Goal: Information Seeking & Learning: Learn about a topic

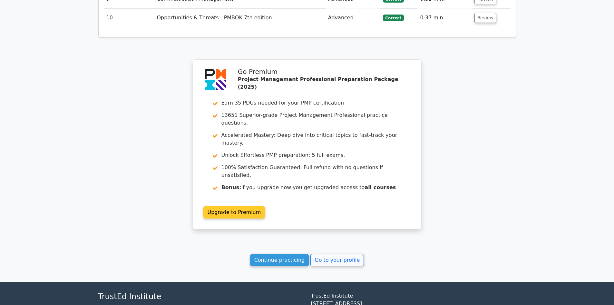
scroll to position [972, 0]
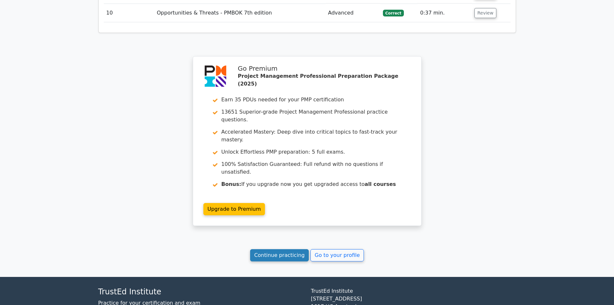
click at [290, 249] on link "Continue practicing" at bounding box center [279, 255] width 59 height 12
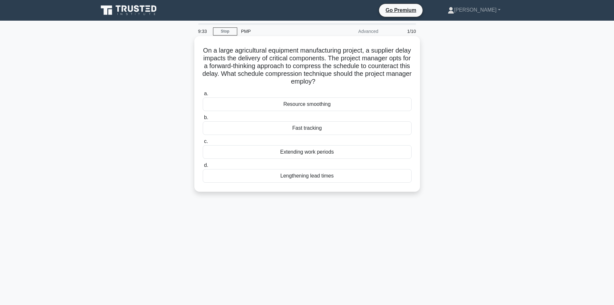
click at [304, 103] on div "Resource smoothing" at bounding box center [307, 104] width 209 height 14
click at [203, 96] on input "a. Resource smoothing" at bounding box center [203, 94] width 0 height 4
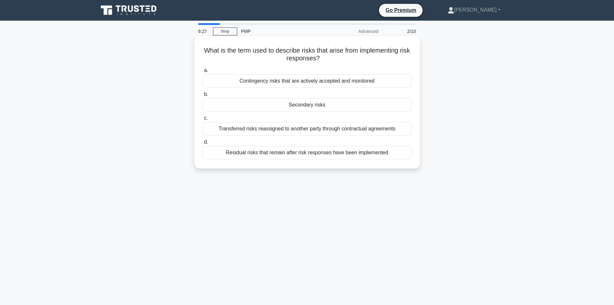
click at [319, 104] on div "Secondary risks" at bounding box center [307, 105] width 209 height 14
click at [203, 96] on input "b. Secondary risks" at bounding box center [203, 94] width 0 height 4
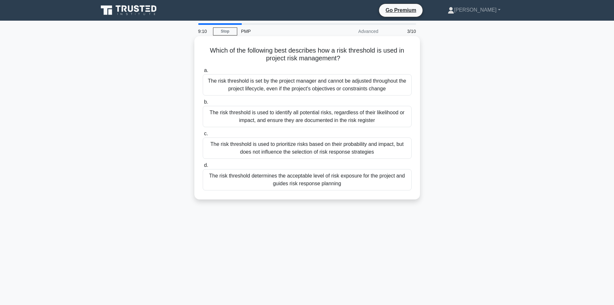
click at [331, 176] on div "The risk threshold determines the acceptable level of risk exposure for the pro…" at bounding box center [307, 179] width 209 height 21
click at [203, 167] on input "d. The risk threshold determines the acceptable level of risk exposure for the …" at bounding box center [203, 165] width 0 height 4
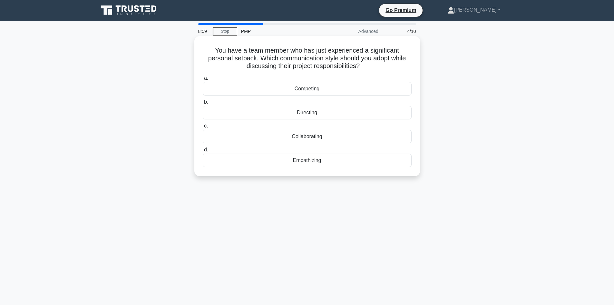
click at [331, 158] on div "Empathizing" at bounding box center [307, 160] width 209 height 14
click at [203, 152] on input "d. Empathizing" at bounding box center [203, 150] width 0 height 4
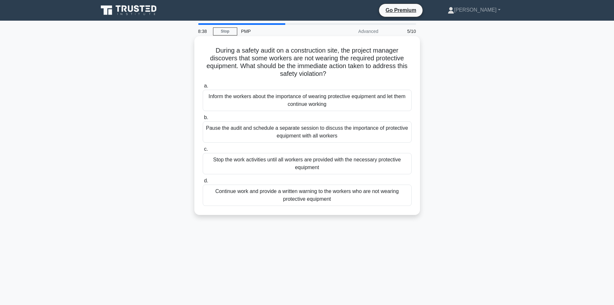
click at [285, 159] on div "Stop the work activities until all workers are provided with the necessary prot…" at bounding box center [307, 163] width 209 height 21
click at [203, 151] on input "c. Stop the work activities until all workers are provided with the necessary p…" at bounding box center [203, 149] width 0 height 4
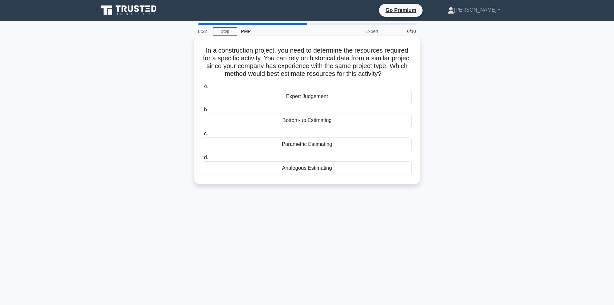
click at [311, 144] on div "Parametric Estimating" at bounding box center [307, 144] width 209 height 14
click at [203, 136] on input "c. Parametric Estimating" at bounding box center [203, 134] width 0 height 4
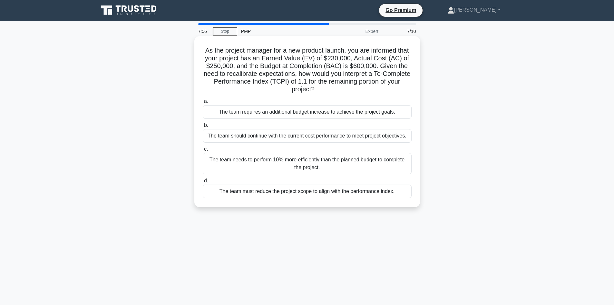
click at [335, 193] on div "The team must reduce the project scope to align with the performance index." at bounding box center [307, 191] width 209 height 14
click at [203, 183] on input "d. The team must reduce the project scope to align with the performance index." at bounding box center [203, 181] width 0 height 4
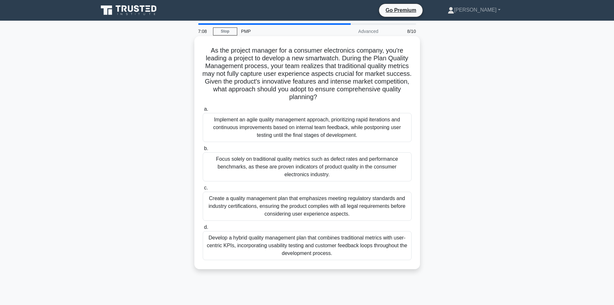
click at [342, 244] on div "Develop a hybrid quality management plan that combines traditional metrics with…" at bounding box center [307, 245] width 209 height 29
click at [203, 229] on input "d. Develop a hybrid quality management plan that combines traditional metrics w…" at bounding box center [203, 227] width 0 height 4
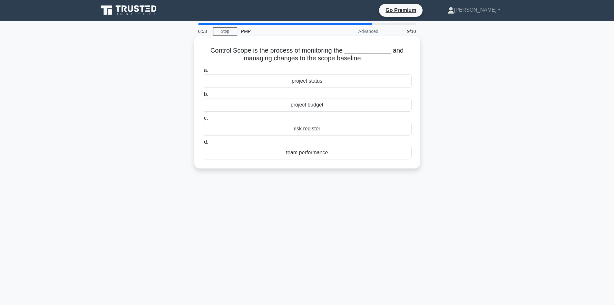
click at [314, 80] on div "project status" at bounding box center [307, 81] width 209 height 14
click at [203, 73] on input "a. project status" at bounding box center [203, 70] width 0 height 4
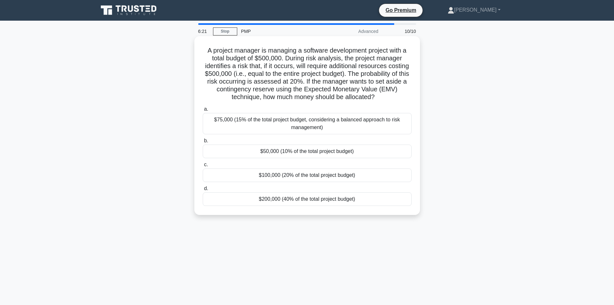
click at [320, 177] on div "$100,000 (20% of the total project budget)" at bounding box center [307, 175] width 209 height 14
click at [203, 167] on input "c. $100,000 (20% of the total project budget)" at bounding box center [203, 165] width 0 height 4
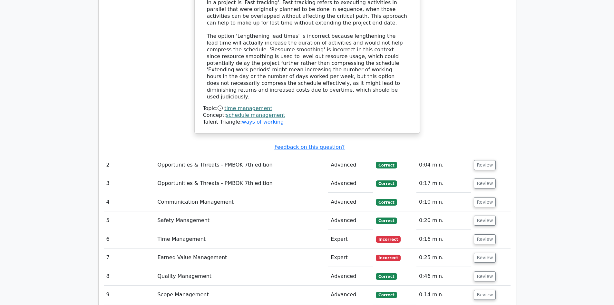
scroll to position [806, 0]
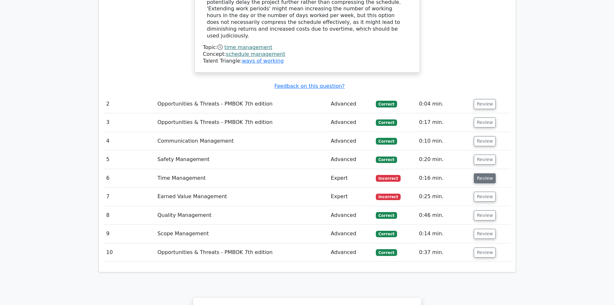
click at [483, 173] on button "Review" at bounding box center [485, 178] width 22 height 10
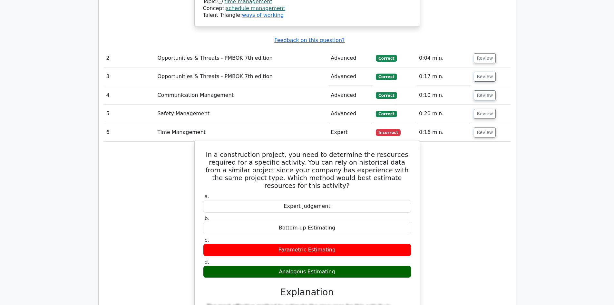
scroll to position [935, 0]
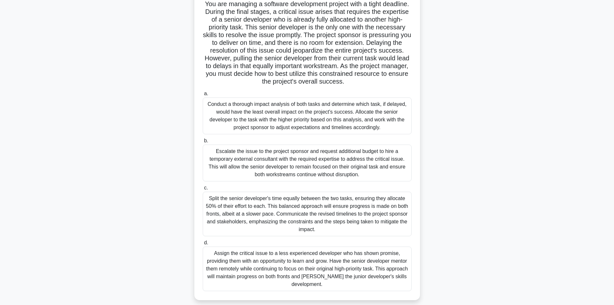
scroll to position [54, 0]
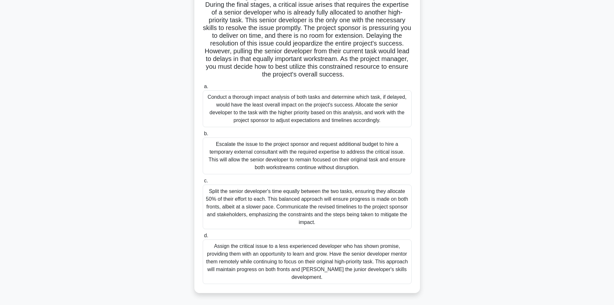
click at [275, 106] on div "Conduct a thorough impact analysis of both tasks and determine which task, if d…" at bounding box center [307, 108] width 209 height 37
click at [203, 89] on input "a. Conduct a thorough impact analysis of both tasks and determine which task, i…" at bounding box center [203, 86] width 0 height 4
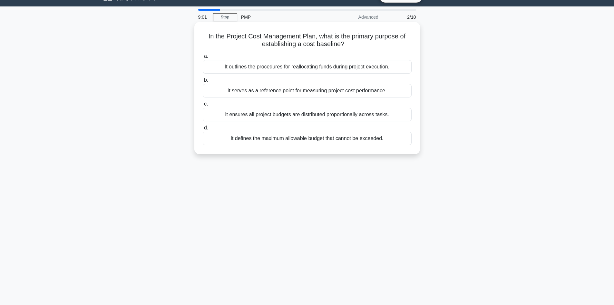
scroll to position [0, 0]
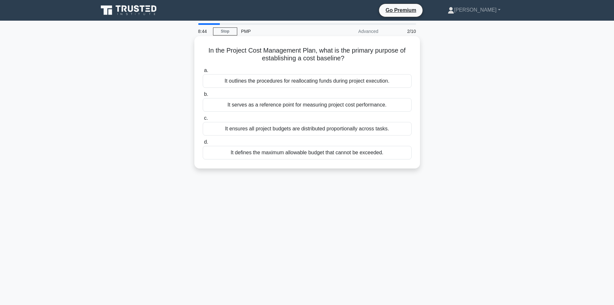
click at [350, 103] on div "It serves as a reference point for measuring project cost performance." at bounding box center [307, 105] width 209 height 14
click at [203, 96] on input "b. It serves as a reference point for measuring project cost performance." at bounding box center [203, 94] width 0 height 4
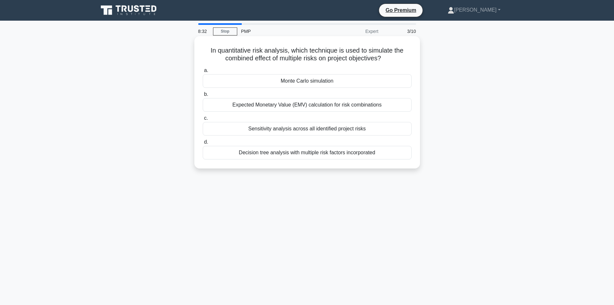
click at [323, 79] on div "Monte Carlo simulation" at bounding box center [307, 81] width 209 height 14
click at [203, 73] on input "a. Monte Carlo simulation" at bounding box center [203, 70] width 0 height 4
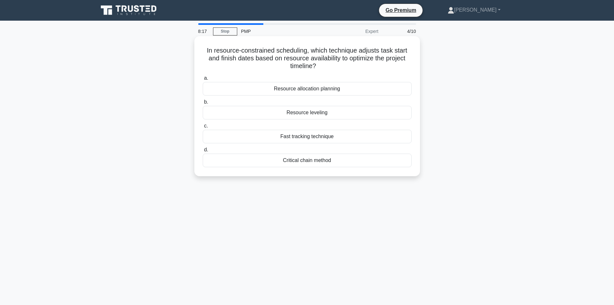
click at [314, 161] on div "Critical chain method" at bounding box center [307, 160] width 209 height 14
click at [203, 152] on input "d. Critical chain method" at bounding box center [203, 150] width 0 height 4
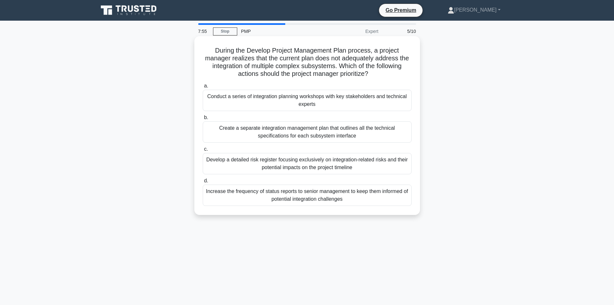
click at [327, 100] on div "Conduct a series of integration planning workshops with key stakeholders and te…" at bounding box center [307, 100] width 209 height 21
click at [203, 88] on input "a. Conduct a series of integration planning workshops with key stakeholders and…" at bounding box center [203, 86] width 0 height 4
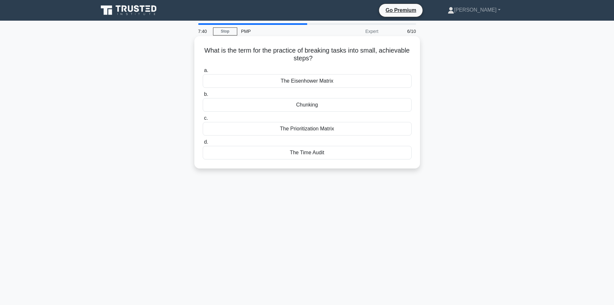
click at [308, 104] on div "Chunking" at bounding box center [307, 105] width 209 height 14
click at [203, 96] on input "b. Chunking" at bounding box center [203, 94] width 0 height 4
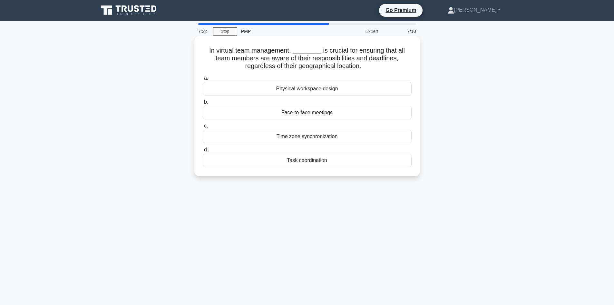
click at [305, 139] on div "Time zone synchronization" at bounding box center [307, 137] width 209 height 14
click at [203, 128] on input "c. Time zone synchronization" at bounding box center [203, 126] width 0 height 4
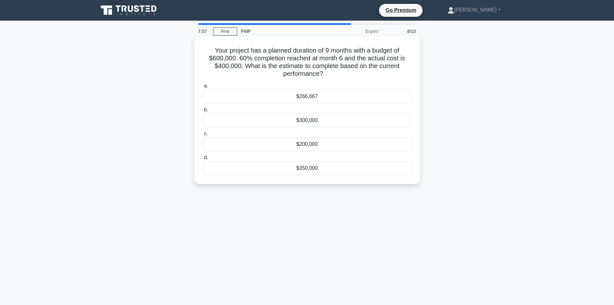
click at [305, 94] on div "$266,667" at bounding box center [307, 97] width 209 height 14
click at [203, 88] on input "a. $266,667" at bounding box center [203, 86] width 0 height 4
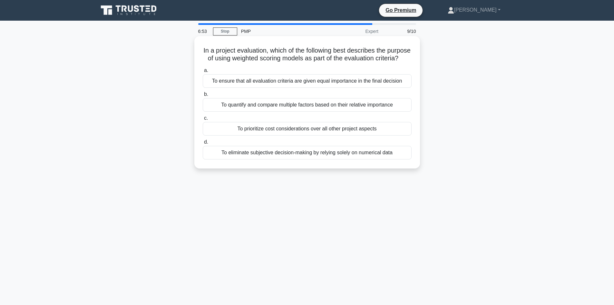
click at [357, 159] on div "To eliminate subjective decision-making by relying solely on numerical data" at bounding box center [307, 153] width 209 height 14
click at [203, 144] on input "d. To eliminate subjective decision-making by relying solely on numerical data" at bounding box center [203, 142] width 0 height 4
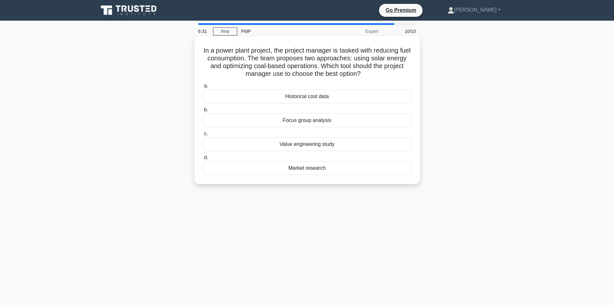
click at [309, 97] on div "Historical cost data" at bounding box center [307, 97] width 209 height 14
click at [203, 88] on input "a. Historical cost data" at bounding box center [203, 86] width 0 height 4
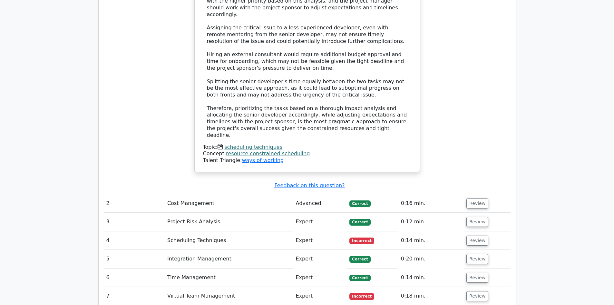
scroll to position [967, 0]
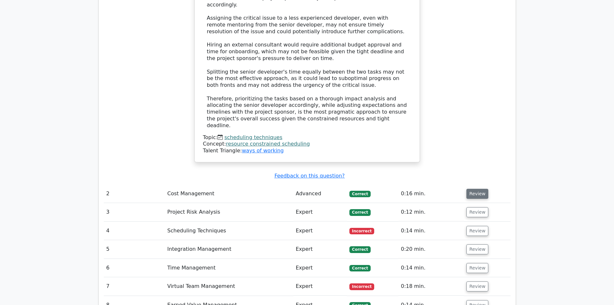
click at [474, 189] on button "Review" at bounding box center [478, 194] width 22 height 10
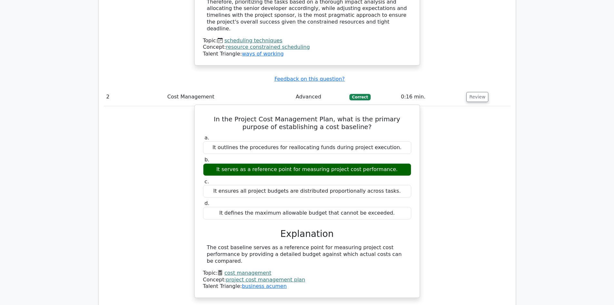
scroll to position [1161, 0]
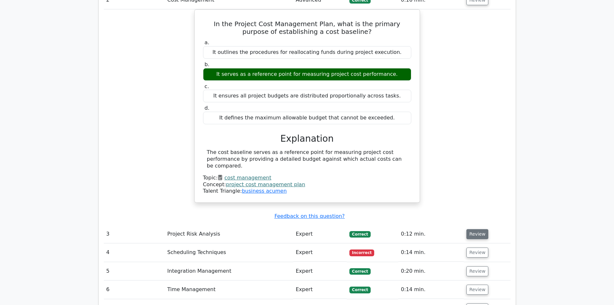
click at [477, 229] on button "Review" at bounding box center [478, 234] width 22 height 10
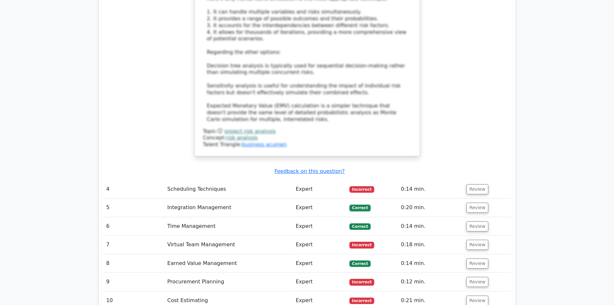
scroll to position [1612, 0]
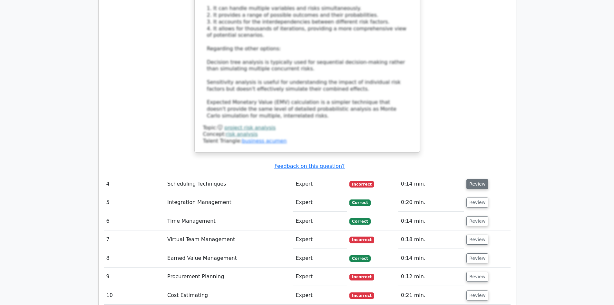
click at [476, 179] on button "Review" at bounding box center [478, 184] width 22 height 10
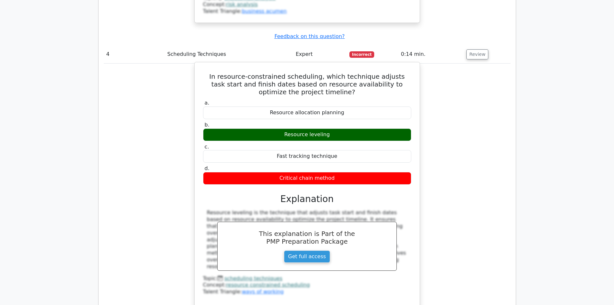
scroll to position [1838, 0]
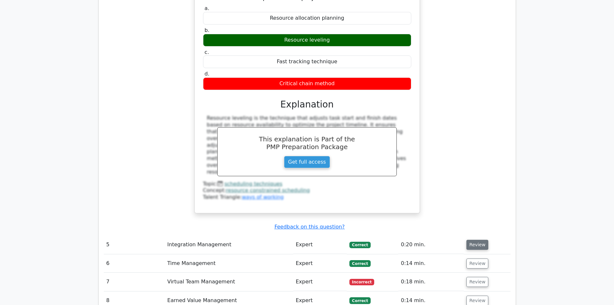
click at [478, 240] on button "Review" at bounding box center [478, 245] width 22 height 10
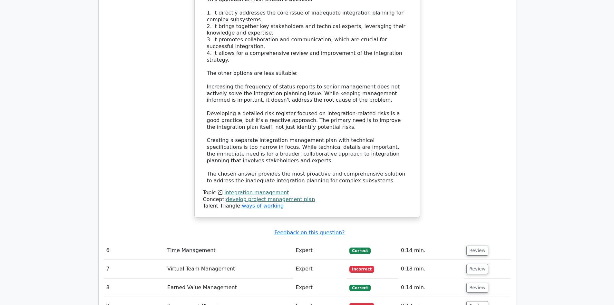
scroll to position [2354, 0]
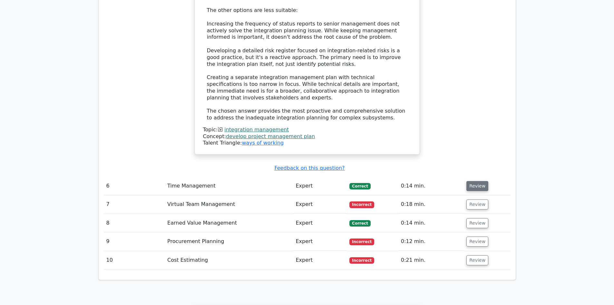
click at [480, 181] on button "Review" at bounding box center [478, 186] width 22 height 10
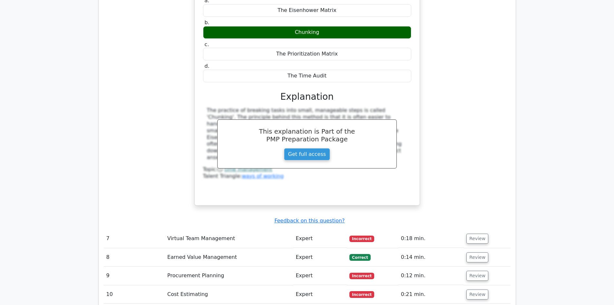
scroll to position [2612, 0]
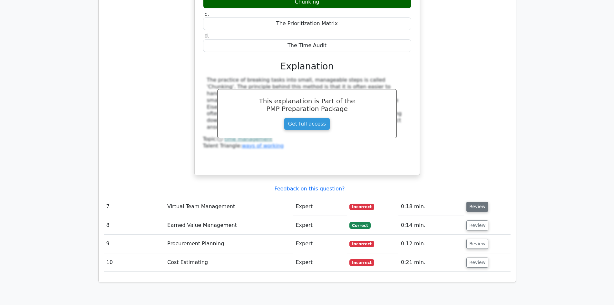
click at [476, 202] on button "Review" at bounding box center [478, 207] width 22 height 10
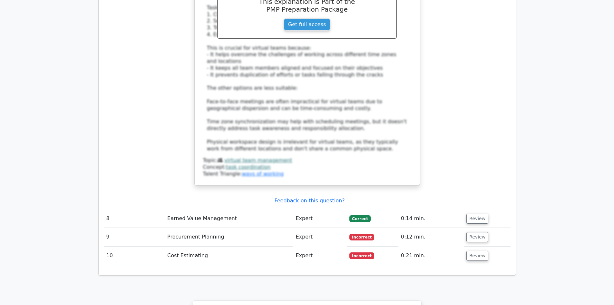
scroll to position [2999, 0]
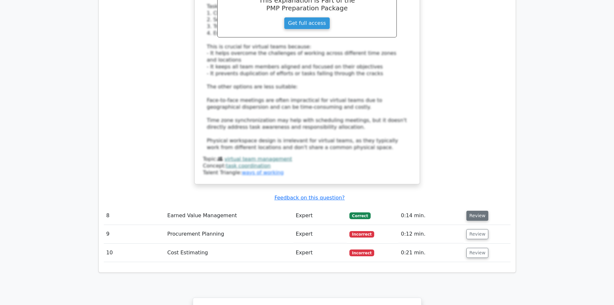
click at [474, 211] on button "Review" at bounding box center [478, 216] width 22 height 10
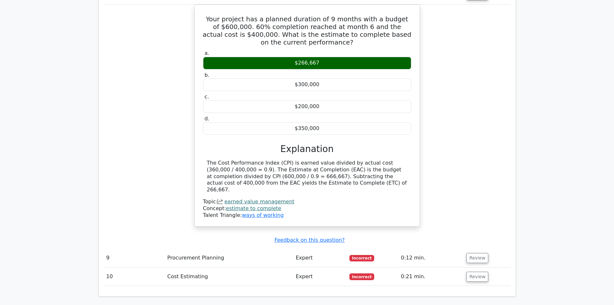
scroll to position [3225, 0]
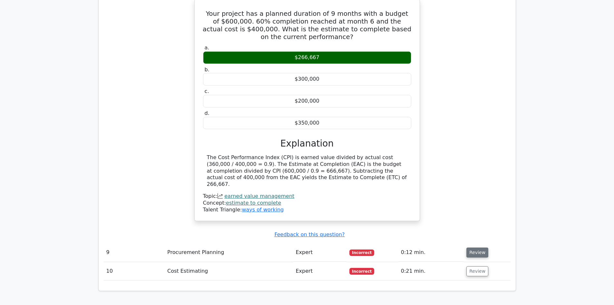
click at [473, 247] on button "Review" at bounding box center [478, 252] width 22 height 10
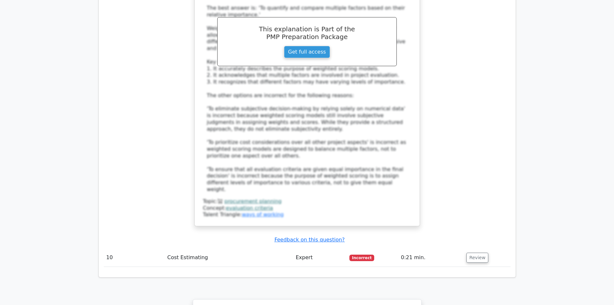
scroll to position [3708, 0]
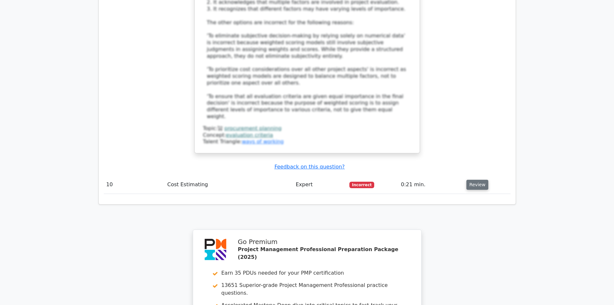
click at [471, 180] on button "Review" at bounding box center [478, 185] width 22 height 10
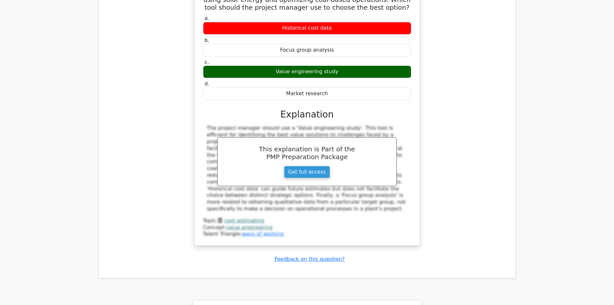
scroll to position [4090, 0]
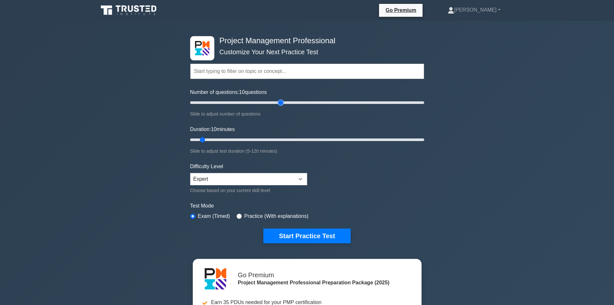
click at [281, 101] on input "Number of questions: 10 questions" at bounding box center [307, 103] width 234 height 8
click at [261, 101] on input "Number of questions: 65 questions" at bounding box center [307, 103] width 234 height 8
click at [250, 103] on input "Number of questions: 65 questions" at bounding box center [307, 103] width 234 height 8
click at [241, 103] on input "Number of questions: 55 questions" at bounding box center [307, 103] width 234 height 8
click at [230, 101] on input "Number of questions: 45 questions" at bounding box center [307, 103] width 234 height 8
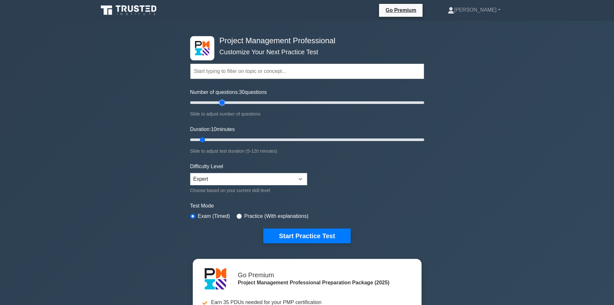
type input "30"
click at [221, 103] on input "Number of questions: 30 questions" at bounding box center [307, 103] width 234 height 8
type input "30"
click at [242, 138] on input "Duration: 10 minutes" at bounding box center [307, 140] width 234 height 8
click at [296, 236] on button "Start Practice Test" at bounding box center [306, 235] width 87 height 15
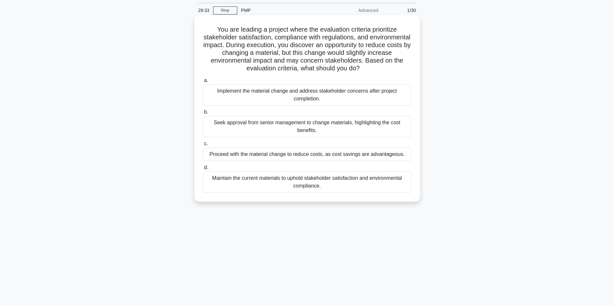
scroll to position [32, 0]
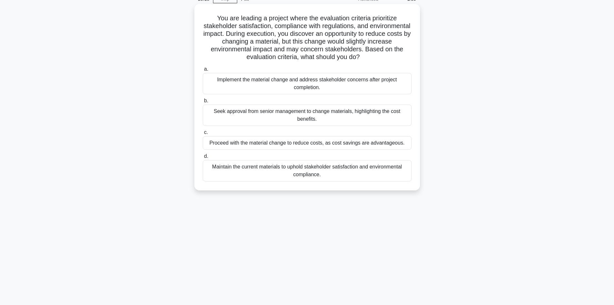
click at [294, 112] on div "Seek approval from senior management to change materials, highlighting the cost…" at bounding box center [307, 114] width 209 height 21
click at [203, 103] on input "b. Seek approval from senior management to change materials, highlighting the c…" at bounding box center [203, 101] width 0 height 4
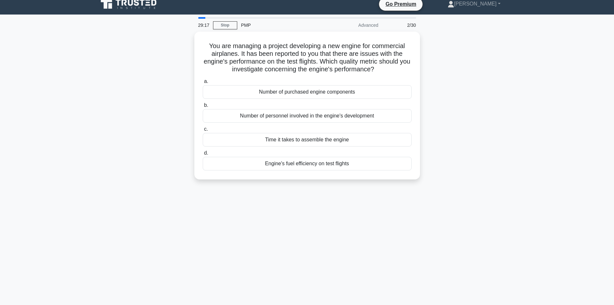
scroll to position [0, 0]
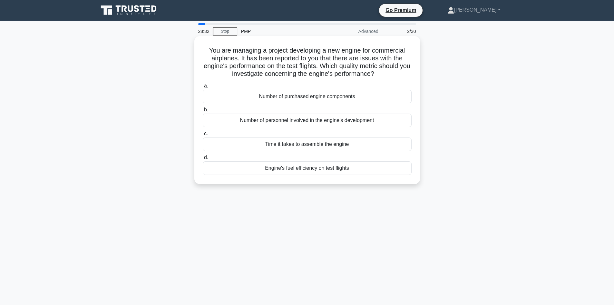
click at [321, 143] on div "Time it takes to assemble the engine" at bounding box center [307, 144] width 209 height 14
click at [203, 136] on input "c. Time it takes to assemble the engine" at bounding box center [203, 134] width 0 height 4
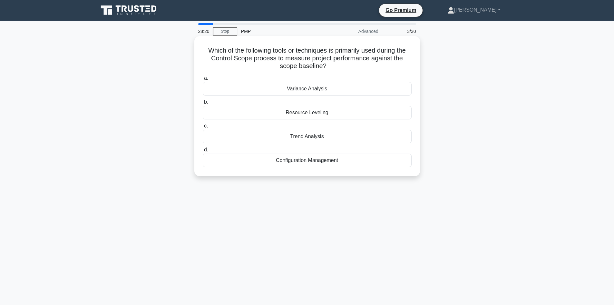
click at [314, 134] on div "Trend Analysis" at bounding box center [307, 137] width 209 height 14
click at [203, 128] on input "c. Trend Analysis" at bounding box center [203, 126] width 0 height 4
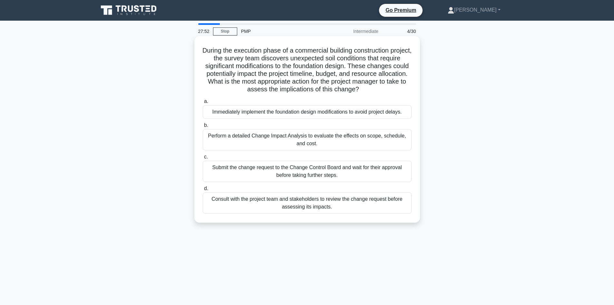
click at [336, 138] on div "Perform a detailed Change Impact Analysis to evaluate the effects on scope, sch…" at bounding box center [307, 139] width 209 height 21
click at [203, 127] on input "b. Perform a detailed Change Impact Analysis to evaluate the effects on scope, …" at bounding box center [203, 125] width 0 height 4
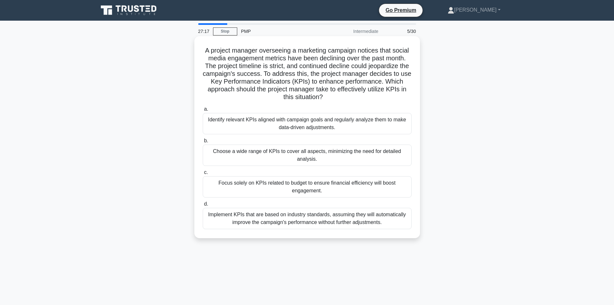
click at [326, 125] on div "Identify relevant KPIs aligned with campaign goals and regularly analyze them t…" at bounding box center [307, 123] width 209 height 21
click at [203, 111] on input "a. Identify relevant KPIs aligned with campaign goals and regularly analyze the…" at bounding box center [203, 109] width 0 height 4
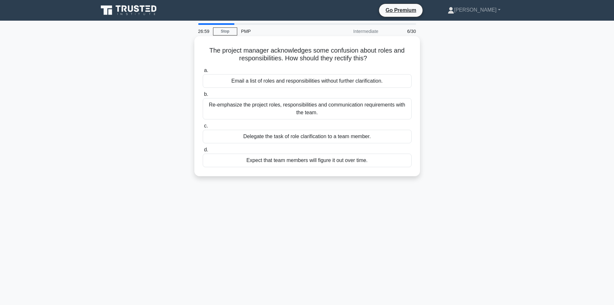
click at [344, 105] on div "Re-emphasize the project roles, responsibilities and communication requirements…" at bounding box center [307, 108] width 209 height 21
click at [203, 96] on input "b. Re-emphasize the project roles, responsibilities and communication requireme…" at bounding box center [203, 94] width 0 height 4
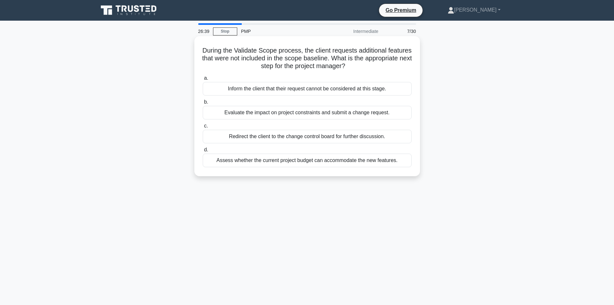
click at [361, 112] on div "Evaluate the impact on project constraints and submit a change request." at bounding box center [307, 113] width 209 height 14
click at [203, 104] on input "b. Evaluate the impact on project constraints and submit a change request." at bounding box center [203, 102] width 0 height 4
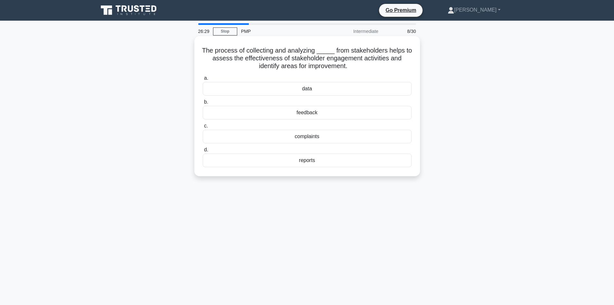
click at [313, 112] on div "feedback" at bounding box center [307, 113] width 209 height 14
click at [203, 104] on input "b. feedback" at bounding box center [203, 102] width 0 height 4
click at [311, 89] on div "$70,000" at bounding box center [307, 89] width 209 height 14
click at [203, 80] on input "a. $70,000" at bounding box center [203, 78] width 0 height 4
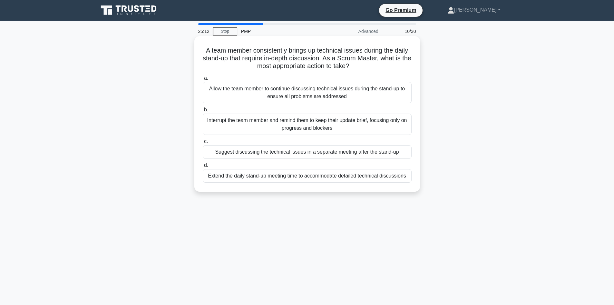
click at [285, 153] on div "Suggest discussing the technical issues in a separate meeting after the stand-up" at bounding box center [307, 152] width 209 height 14
click at [203, 143] on input "c. Suggest discussing the technical issues in a separate meeting after the stan…" at bounding box center [203, 141] width 0 height 4
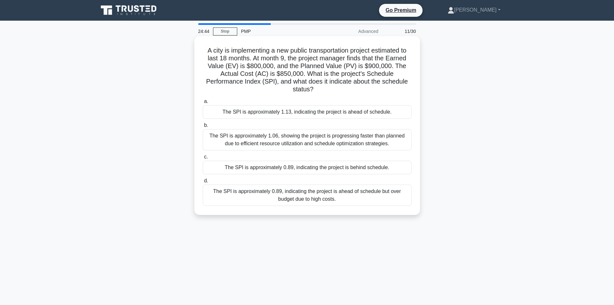
click at [324, 192] on div "The SPI is approximately 0.89, indicating the project is ahead of schedule but …" at bounding box center [307, 194] width 209 height 21
click at [203, 183] on input "d. The SPI is approximately 0.89, indicating the project is ahead of schedule b…" at bounding box center [203, 181] width 0 height 4
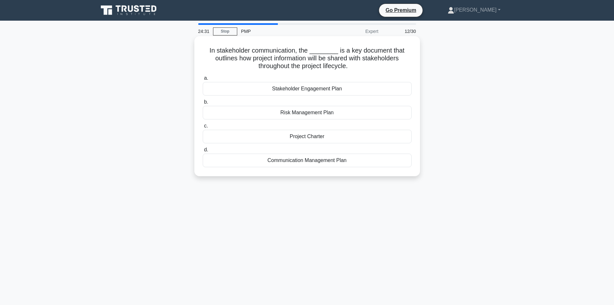
click at [308, 89] on div "Stakeholder Engagement Plan" at bounding box center [307, 89] width 209 height 14
click at [203, 80] on input "a. Stakeholder Engagement Plan" at bounding box center [203, 78] width 0 height 4
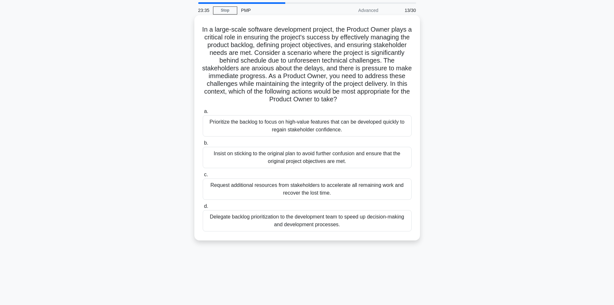
scroll to position [32, 0]
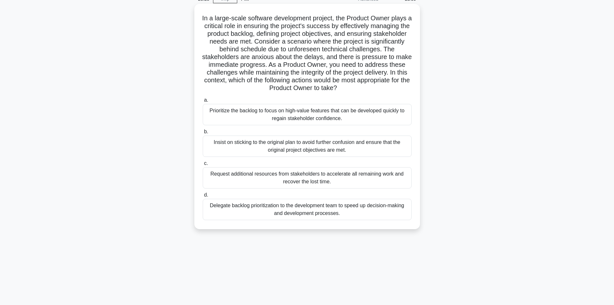
click at [245, 115] on div "Prioritize the backlog to focus on high-value features that can be developed qu…" at bounding box center [307, 114] width 209 height 21
click at [203, 102] on input "a. Prioritize the backlog to focus on high-value features that can be developed…" at bounding box center [203, 100] width 0 height 4
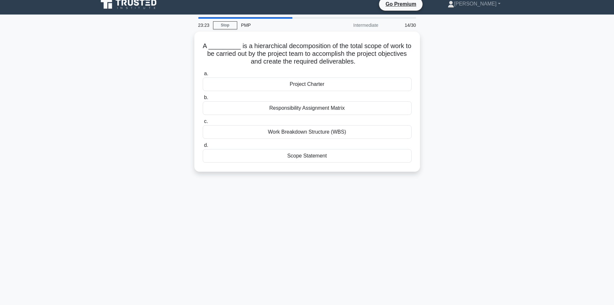
scroll to position [0, 0]
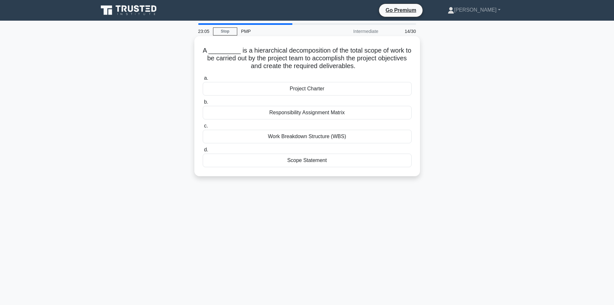
click at [309, 115] on div "Responsibility Assignment Matrix" at bounding box center [307, 113] width 209 height 14
click at [203, 104] on input "b. Responsibility Assignment Matrix" at bounding box center [203, 102] width 0 height 4
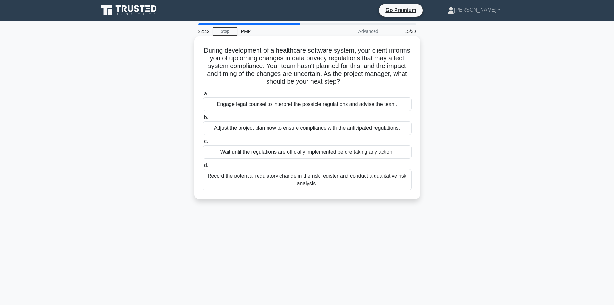
click at [273, 175] on div "Record the potential regulatory change in the risk register and conduct a quali…" at bounding box center [307, 179] width 209 height 21
click at [203, 167] on input "d. Record the potential regulatory change in the risk register and conduct a qu…" at bounding box center [203, 165] width 0 height 4
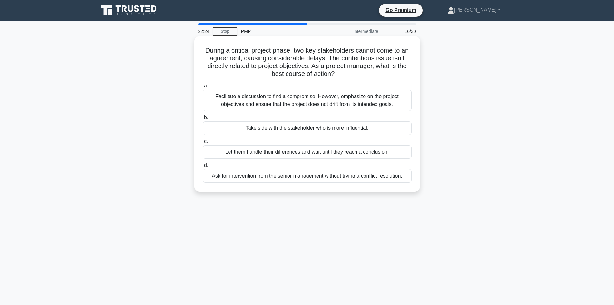
click at [304, 97] on div "Facilitate a discussion to find a compromise. However, emphasize on the project…" at bounding box center [307, 100] width 209 height 21
click at [203, 88] on input "a. Facilitate a discussion to find a compromise. However, emphasize on the proj…" at bounding box center [203, 86] width 0 height 4
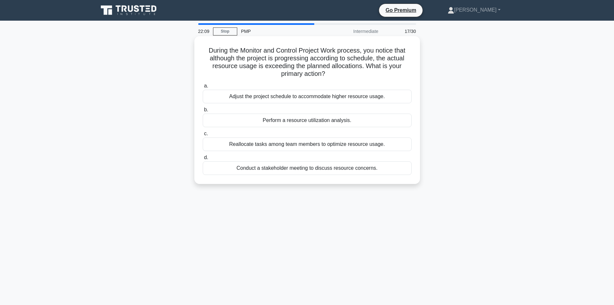
click at [324, 117] on div "Perform a resource utilization analysis." at bounding box center [307, 121] width 209 height 14
click at [203, 112] on input "b. Perform a resource utilization analysis." at bounding box center [203, 110] width 0 height 4
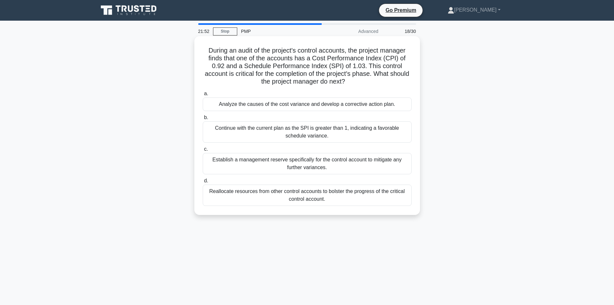
click at [313, 104] on div "Analyze the causes of the cost variance and develop a corrective action plan." at bounding box center [307, 104] width 209 height 14
click at [203, 96] on input "a. Analyze the causes of the cost variance and develop a corrective action plan." at bounding box center [203, 94] width 0 height 4
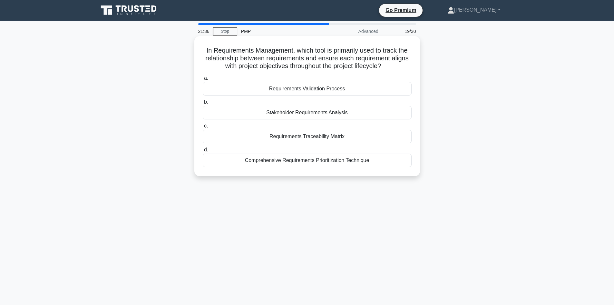
click at [324, 136] on div "Requirements Traceability Matrix" at bounding box center [307, 137] width 209 height 14
click at [203, 128] on input "c. Requirements Traceability Matrix" at bounding box center [203, 126] width 0 height 4
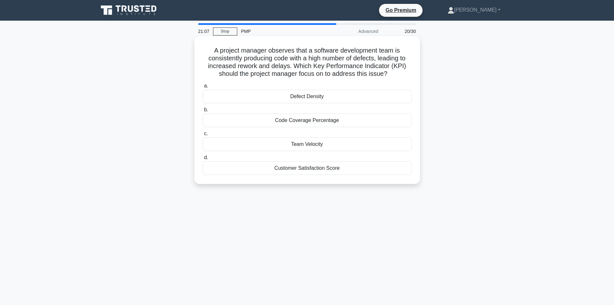
click at [309, 98] on div "Defect Density" at bounding box center [307, 97] width 209 height 14
click at [203, 88] on input "a. Defect Density" at bounding box center [203, 86] width 0 height 4
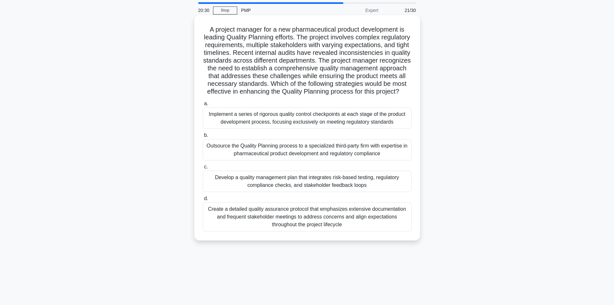
scroll to position [32, 0]
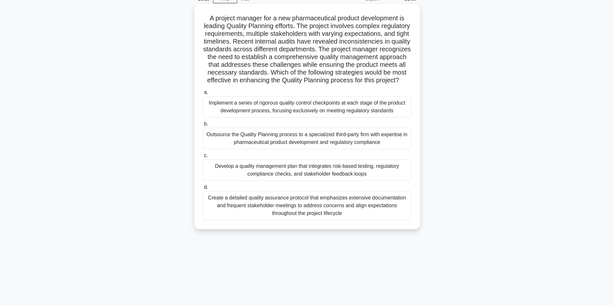
click at [280, 178] on div "Develop a quality management plan that integrates risk-based testing, regulator…" at bounding box center [307, 169] width 209 height 21
click at [203, 158] on input "c. Develop a quality management plan that integrates risk-based testing, regula…" at bounding box center [203, 155] width 0 height 4
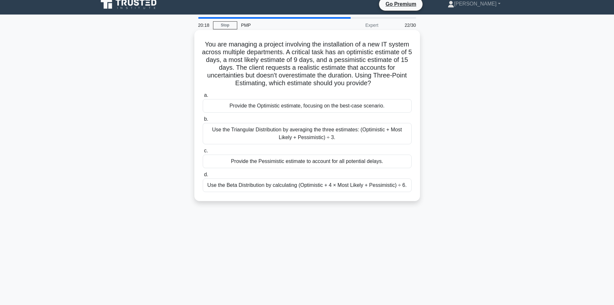
scroll to position [0, 0]
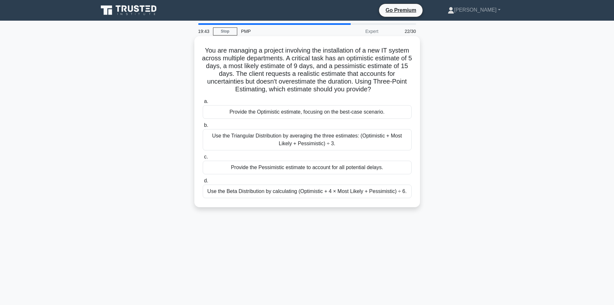
click at [305, 137] on div "Use the Triangular Distribution by averaging the three estimates: (Optimistic +…" at bounding box center [307, 139] width 209 height 21
click at [203, 127] on input "b. Use the Triangular Distribution by averaging the three estimates: (Optimisti…" at bounding box center [203, 125] width 0 height 4
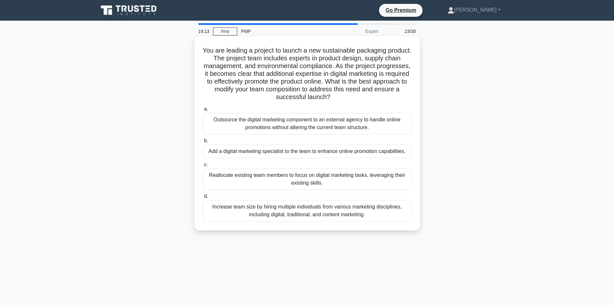
click at [284, 151] on div "Add a digital marketing specialist to the team to enhance online promotion capa…" at bounding box center [307, 151] width 209 height 14
click at [203, 143] on input "b. Add a digital marketing specialist to the team to enhance online promotion c…" at bounding box center [203, 141] width 0 height 4
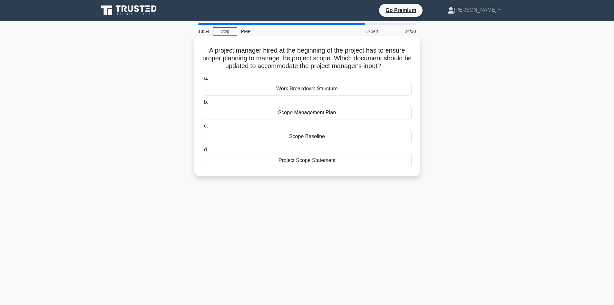
click at [307, 114] on div "Scope Management Plan" at bounding box center [307, 113] width 209 height 14
click at [203, 104] on input "b. Scope Management Plan" at bounding box center [203, 102] width 0 height 4
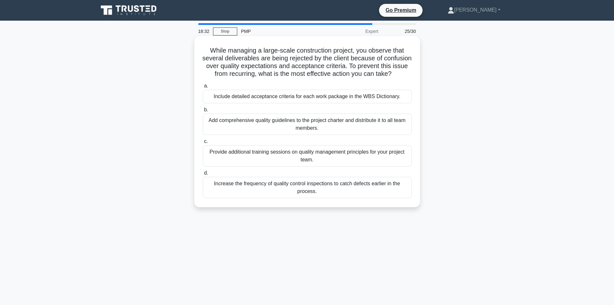
click at [285, 103] on div "Include detailed acceptance criteria for each work package in the WBS Dictionar…" at bounding box center [307, 97] width 209 height 14
click at [203, 88] on input "a. Include detailed acceptance criteria for each work package in the WBS Dictio…" at bounding box center [203, 86] width 0 height 4
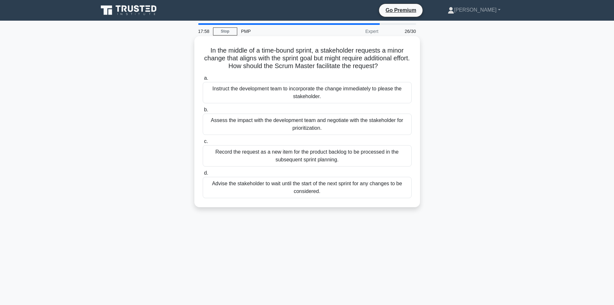
click at [311, 124] on div "Assess the impact with the development team and negotiate with the stakeholder …" at bounding box center [307, 124] width 209 height 21
click at [203, 112] on input "b. Assess the impact with the development team and negotiate with the stakehold…" at bounding box center [203, 110] width 0 height 4
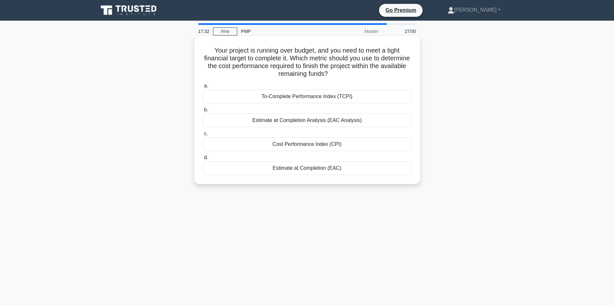
click at [300, 97] on div "To-Complete Performance Index (TCPI)" at bounding box center [307, 97] width 209 height 14
click at [203, 88] on input "a. To-Complete Performance Index (TCPI)" at bounding box center [203, 86] width 0 height 4
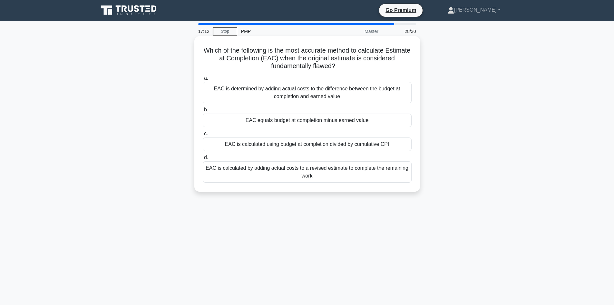
click at [325, 144] on div "EAC is calculated using budget at completion divided by cumulative CPI" at bounding box center [307, 144] width 209 height 14
click at [203, 136] on input "c. EAC is calculated using budget at completion divided by cumulative CPI" at bounding box center [203, 134] width 0 height 4
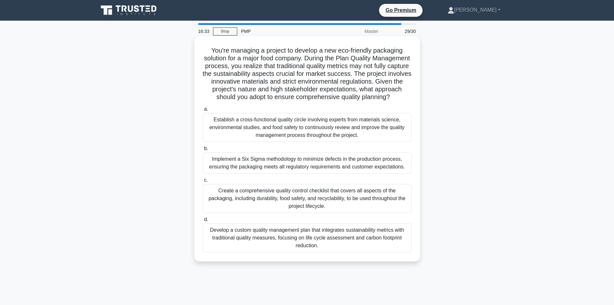
click at [331, 200] on div "Create a comprehensive quality control checklist that covers all aspects of the…" at bounding box center [307, 198] width 209 height 29
click at [203, 182] on input "c. Create a comprehensive quality control checklist that covers all aspects of …" at bounding box center [203, 180] width 0 height 4
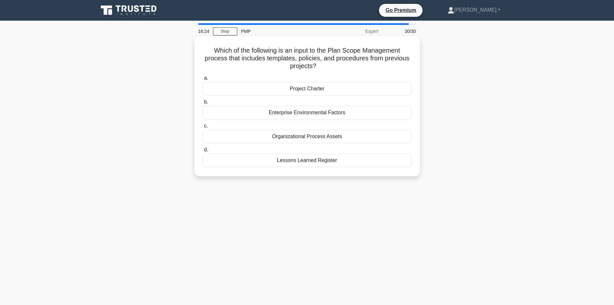
click at [318, 89] on div "Project Charter" at bounding box center [307, 89] width 209 height 14
click at [203, 80] on input "a. Project Charter" at bounding box center [203, 78] width 0 height 4
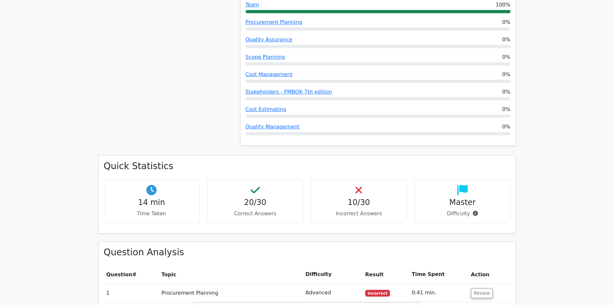
scroll to position [516, 0]
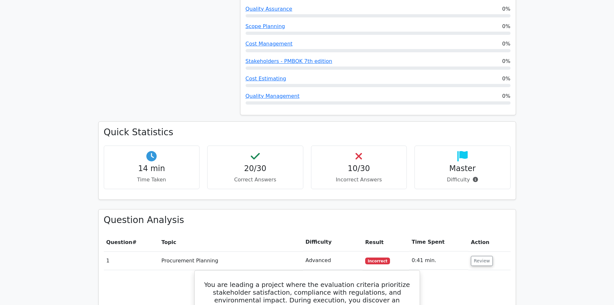
click at [261, 164] on h4 "20/30" at bounding box center [255, 168] width 85 height 9
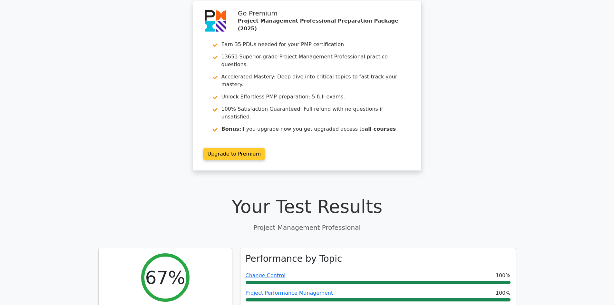
scroll to position [0, 0]
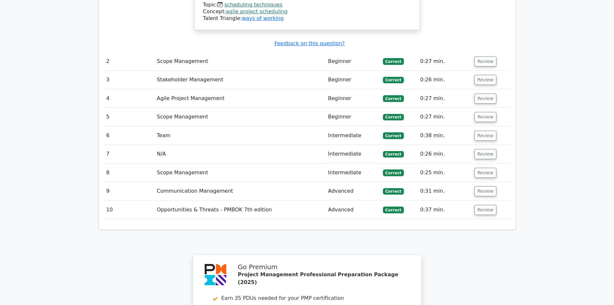
scroll to position [967, 0]
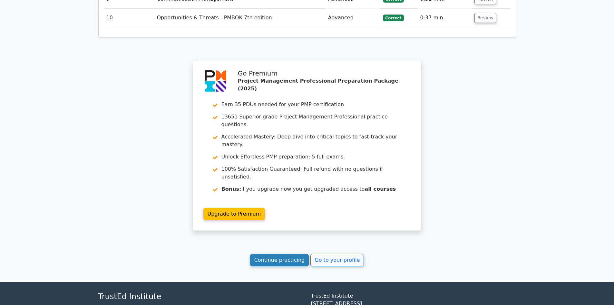
click at [279, 254] on link "Continue practicing" at bounding box center [279, 260] width 59 height 12
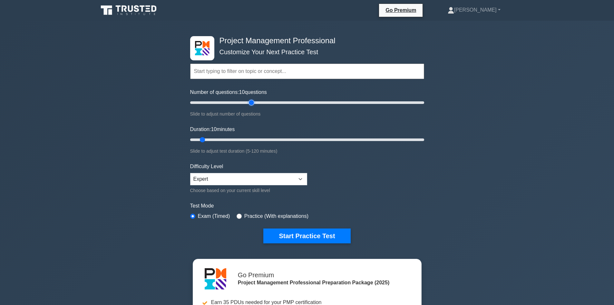
click at [252, 101] on input "Number of questions: 10 questions" at bounding box center [307, 103] width 234 height 8
click at [237, 102] on input "Number of questions: 55 questions" at bounding box center [307, 103] width 234 height 8
click at [265, 101] on input "Number of questions: 45 questions" at bounding box center [307, 103] width 234 height 8
type input "60"
click at [255, 100] on input "Number of questions: 65 questions" at bounding box center [307, 103] width 234 height 8
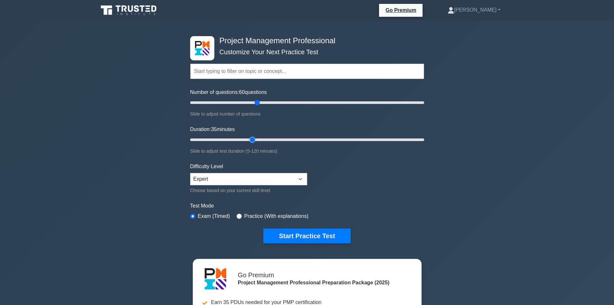
click at [251, 138] on input "Duration: 35 minutes" at bounding box center [307, 140] width 234 height 8
click at [259, 140] on input "Duration: 35 minutes" at bounding box center [307, 140] width 234 height 8
click at [271, 139] on input "Duration: 45 minutes" at bounding box center [307, 140] width 234 height 8
click at [283, 136] on input "Duration: 45 minutes" at bounding box center [307, 140] width 234 height 8
type input "60"
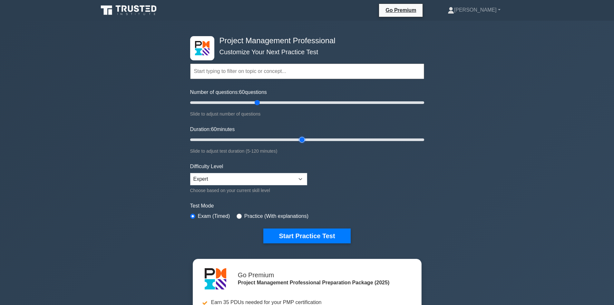
click at [299, 138] on input "Duration: 60 minutes" at bounding box center [307, 140] width 234 height 8
click at [305, 239] on button "Start Practice Test" at bounding box center [306, 235] width 87 height 15
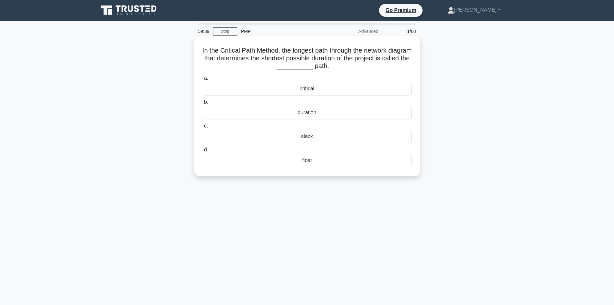
click at [303, 88] on div "critical" at bounding box center [307, 89] width 209 height 14
click at [316, 88] on div "critical" at bounding box center [307, 89] width 209 height 14
click at [203, 80] on input "a. critical" at bounding box center [203, 78] width 0 height 4
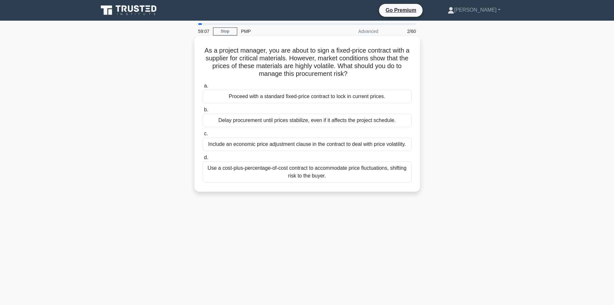
click at [328, 98] on div "Proceed with a standard fixed-price contract to lock in current prices." at bounding box center [307, 97] width 209 height 14
click at [203, 88] on input "a. Proceed with a standard fixed-price contract to lock in current prices." at bounding box center [203, 86] width 0 height 4
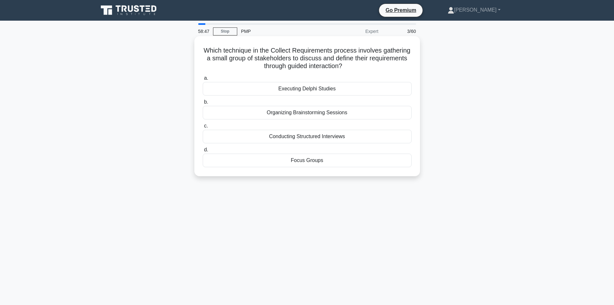
click at [310, 162] on div "Focus Groups" at bounding box center [307, 160] width 209 height 14
click at [203, 152] on input "d. Focus Groups" at bounding box center [203, 150] width 0 height 4
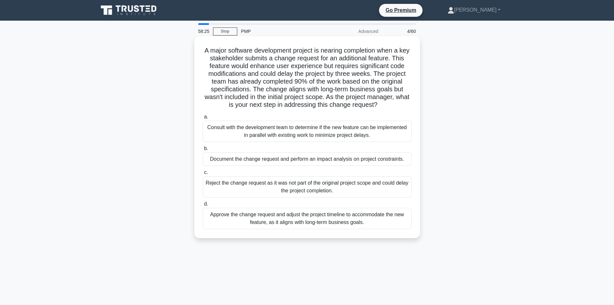
click at [335, 158] on div "Document the change request and perform an impact analysis on project constrain…" at bounding box center [307, 159] width 209 height 14
click at [203, 151] on input "b. Document the change request and perform an impact analysis on project constr…" at bounding box center [203, 148] width 0 height 4
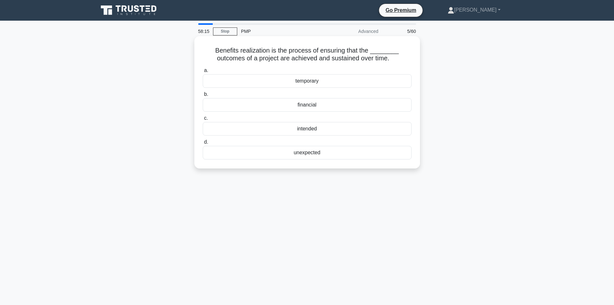
click at [319, 129] on div "intended" at bounding box center [307, 129] width 209 height 14
click at [203, 120] on input "c. intended" at bounding box center [203, 118] width 0 height 4
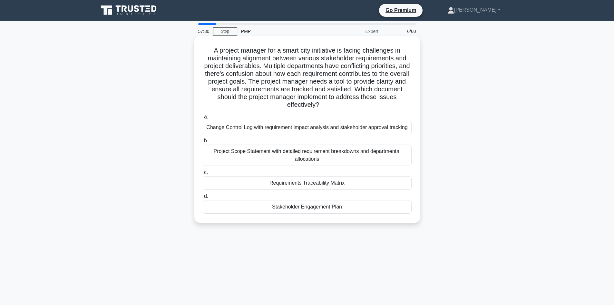
click at [322, 208] on div "Stakeholder Engagement Plan" at bounding box center [307, 207] width 209 height 14
click at [203, 198] on input "d. Stakeholder Engagement Plan" at bounding box center [203, 196] width 0 height 4
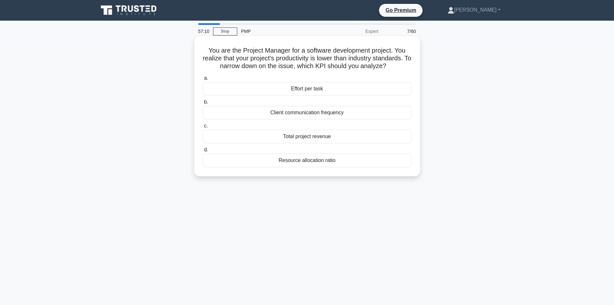
click at [315, 138] on div "Total project revenue" at bounding box center [307, 137] width 209 height 14
click at [203, 128] on input "c. Total project revenue" at bounding box center [203, 126] width 0 height 4
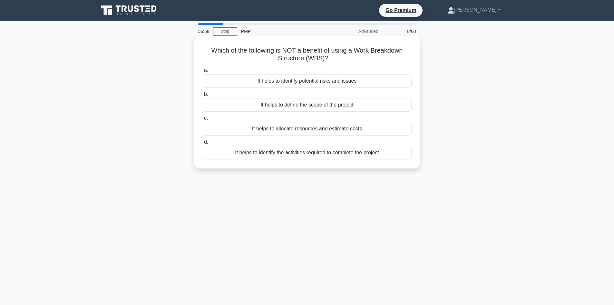
click at [338, 82] on div "It helps to identify potential risks and issues" at bounding box center [307, 81] width 209 height 14
click at [203, 73] on input "a. It helps to identify potential risks and issues" at bounding box center [203, 70] width 0 height 4
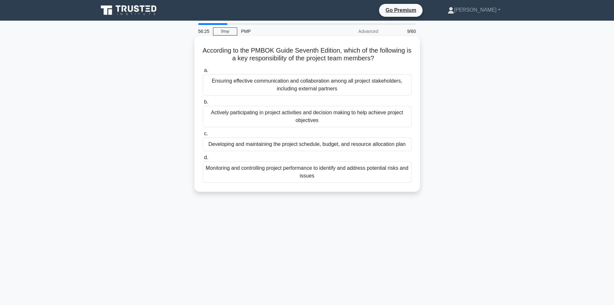
click at [334, 113] on div "Actively participating in project activities and decision making to help achiev…" at bounding box center [307, 116] width 209 height 21
click at [203, 104] on input "b. Actively participating in project activities and decision making to help ach…" at bounding box center [203, 102] width 0 height 4
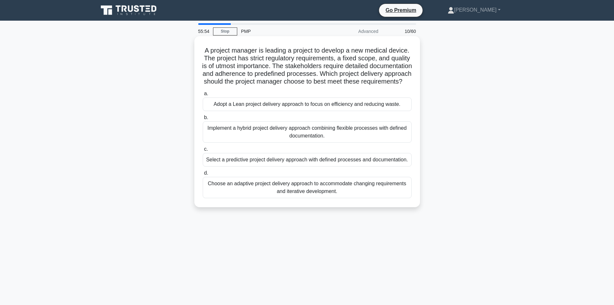
click at [315, 140] on div "Implement a hybrid project delivery approach combining flexible processes with …" at bounding box center [307, 131] width 209 height 21
click at [203, 120] on input "b. Implement a hybrid project delivery approach combining flexible processes wi…" at bounding box center [203, 117] width 0 height 4
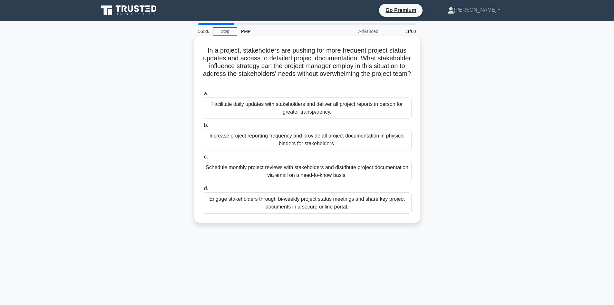
click at [342, 203] on div "Engage stakeholders through bi-weekly project status meetings and share key pro…" at bounding box center [307, 202] width 209 height 21
click at [203, 191] on input "d. Engage stakeholders through bi-weekly project status meetings and share key …" at bounding box center [203, 188] width 0 height 4
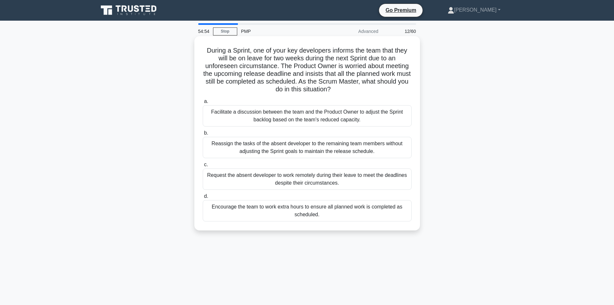
click at [315, 115] on div "Facilitate a discussion between the team and the Product Owner to adjust the Sp…" at bounding box center [307, 115] width 209 height 21
click at [203, 104] on input "a. Facilitate a discussion between the team and the Product Owner to adjust the…" at bounding box center [203, 101] width 0 height 4
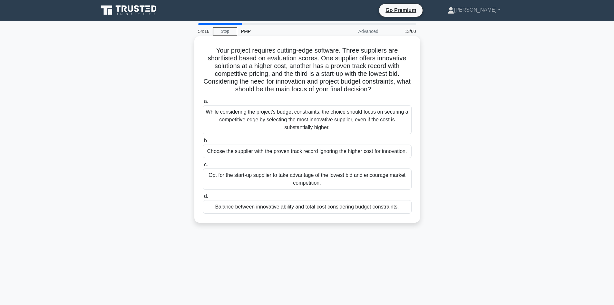
click at [351, 206] on div "Balance between innovative ability and total cost considering budget constraint…" at bounding box center [307, 207] width 209 height 14
click at [203, 198] on input "d. Balance between innovative ability and total cost considering budget constra…" at bounding box center [203, 196] width 0 height 4
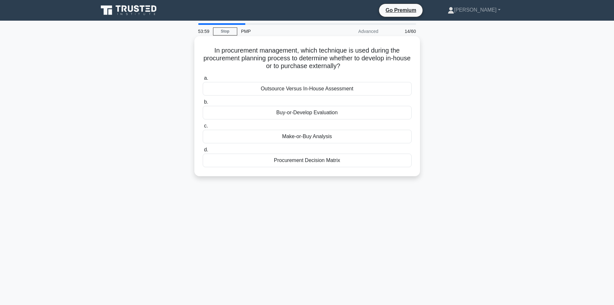
click at [304, 135] on div "Make-or-Buy Analysis" at bounding box center [307, 137] width 209 height 14
click at [203, 128] on input "c. Make-or-Buy Analysis" at bounding box center [203, 126] width 0 height 4
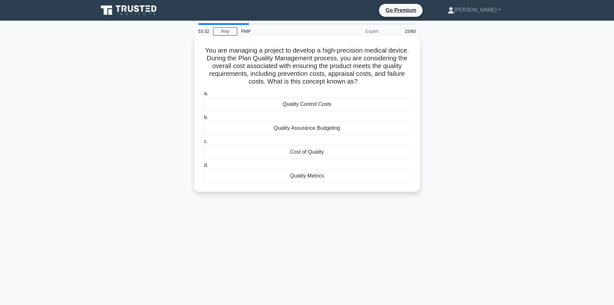
click at [312, 152] on div "Cost of Quality" at bounding box center [307, 152] width 209 height 14
click at [203, 143] on input "c. Cost of Quality" at bounding box center [203, 141] width 0 height 4
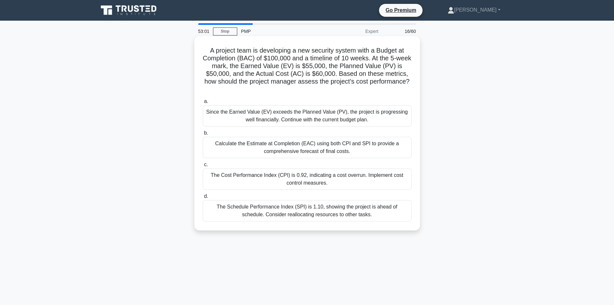
click at [314, 144] on div "Calculate the Estimate at Completion (EAC) using both CPI and SPI to provide a …" at bounding box center [307, 147] width 209 height 21
click at [203, 135] on input "b. Calculate the Estimate at Completion (EAC) using both CPI and SPI to provide…" at bounding box center [203, 133] width 0 height 4
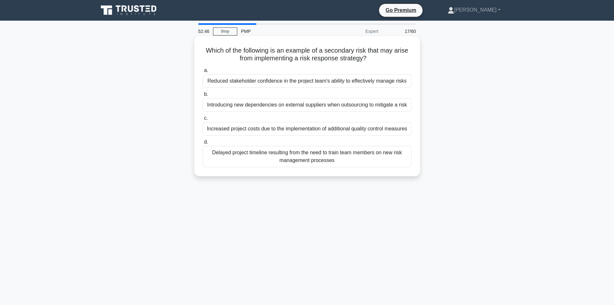
click at [313, 129] on div "Increased project costs due to the implementation of additional quality control…" at bounding box center [307, 129] width 209 height 14
click at [203, 120] on input "c. Increased project costs due to the implementation of additional quality cont…" at bounding box center [203, 118] width 0 height 4
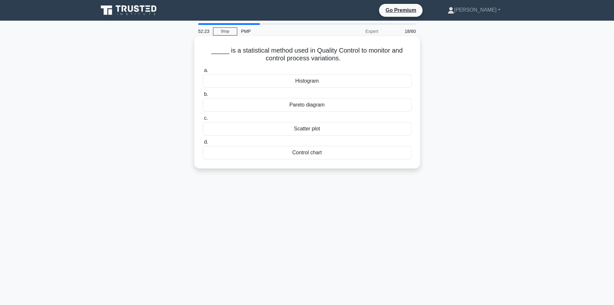
click at [314, 152] on div "Control chart" at bounding box center [307, 153] width 209 height 14
click at [203, 144] on input "d. Control chart" at bounding box center [203, 142] width 0 height 4
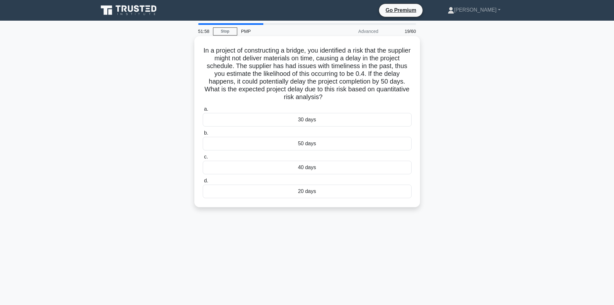
click at [311, 167] on div "40 days" at bounding box center [307, 168] width 209 height 14
click at [203, 159] on input "c. 40 days" at bounding box center [203, 157] width 0 height 4
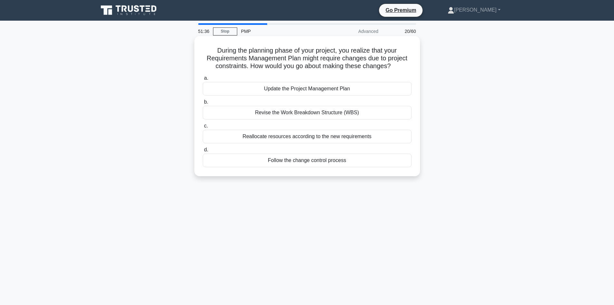
click at [305, 162] on div "Follow the change control process" at bounding box center [307, 160] width 209 height 14
click at [203, 152] on input "d. Follow the change control process" at bounding box center [203, 150] width 0 height 4
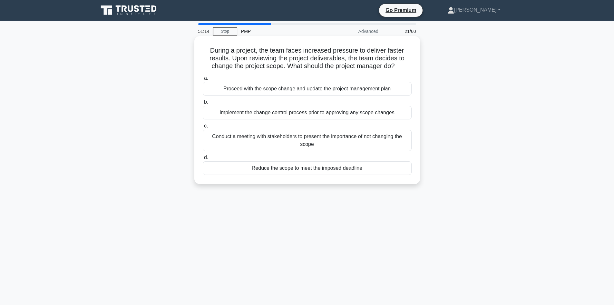
click at [338, 112] on div "Implement the change control process prior to approving any scope changes" at bounding box center [307, 113] width 209 height 14
click at [203, 104] on input "b. Implement the change control process prior to approving any scope changes" at bounding box center [203, 102] width 0 height 4
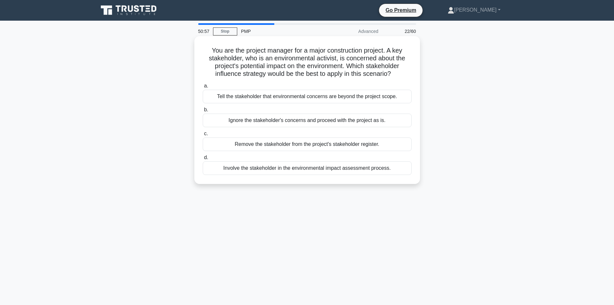
click at [353, 168] on div "Involve the stakeholder in the environmental impact assessment process." at bounding box center [307, 168] width 209 height 14
click at [203, 160] on input "d. Involve the stakeholder in the environmental impact assessment process." at bounding box center [203, 157] width 0 height 4
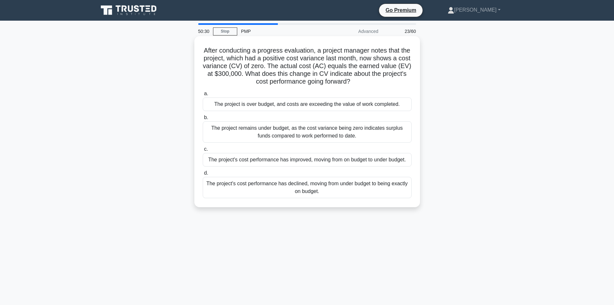
click at [301, 128] on div "The project remains under budget, as the cost variance being zero indicates sur…" at bounding box center [307, 131] width 209 height 21
click at [203, 120] on input "b. The project remains under budget, as the cost variance being zero indicates …" at bounding box center [203, 117] width 0 height 4
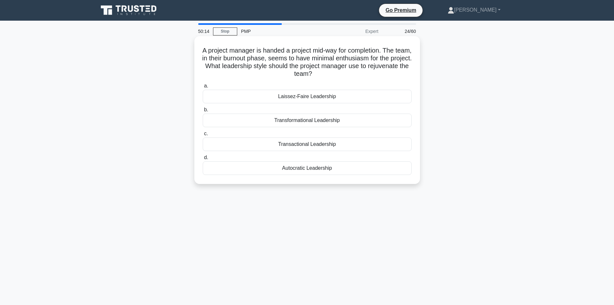
click at [318, 121] on div "Transformational Leadership" at bounding box center [307, 121] width 209 height 14
click at [203, 112] on input "b. Transformational Leadership" at bounding box center [203, 110] width 0 height 4
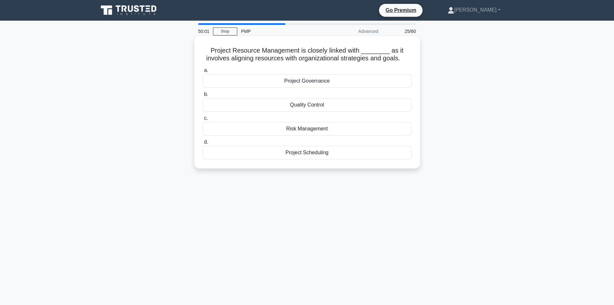
click at [310, 82] on div "Project Governance" at bounding box center [307, 81] width 209 height 14
click at [203, 73] on input "a. Project Governance" at bounding box center [203, 70] width 0 height 4
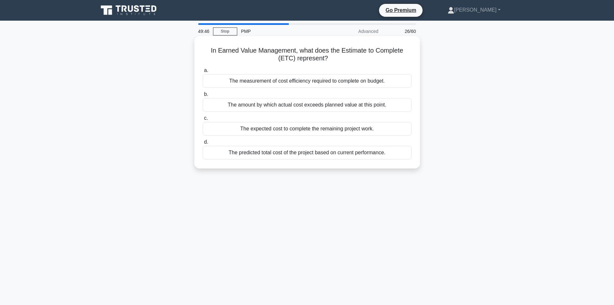
click at [332, 128] on div "The expected cost to complete the remaining project work." at bounding box center [307, 129] width 209 height 14
click at [203, 120] on input "c. The expected cost to complete the remaining project work." at bounding box center [203, 118] width 0 height 4
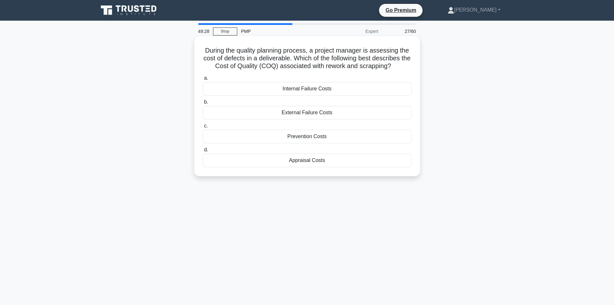
click at [312, 135] on div "Prevention Costs" at bounding box center [307, 137] width 209 height 14
click at [203, 128] on input "c. Prevention Costs" at bounding box center [203, 126] width 0 height 4
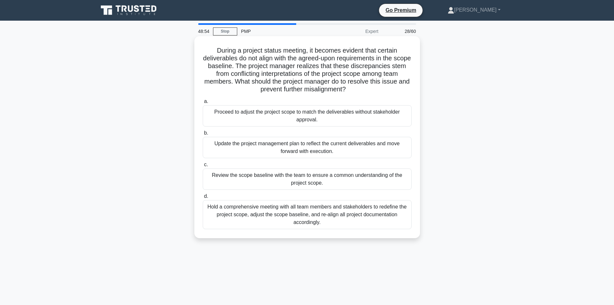
click at [321, 210] on div "Hold a comprehensive meeting with all team members and stakeholders to redefine…" at bounding box center [307, 214] width 209 height 29
click at [203, 198] on input "d. Hold a comprehensive meeting with all team members and stakeholders to redef…" at bounding box center [203, 196] width 0 height 4
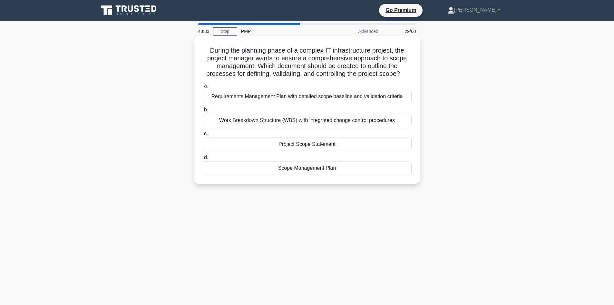
click at [311, 121] on div "Work Breakdown Structure (WBS) with integrated change control procedures" at bounding box center [307, 121] width 209 height 14
click at [203, 112] on input "b. Work Breakdown Structure (WBS) with integrated change control procedures" at bounding box center [203, 110] width 0 height 4
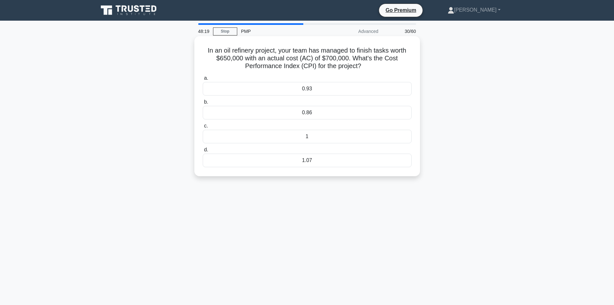
click at [305, 87] on div "0.93" at bounding box center [307, 89] width 209 height 14
click at [203, 80] on input "a. 0.93" at bounding box center [203, 78] width 0 height 4
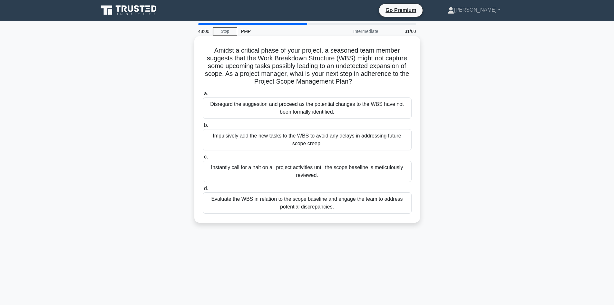
click at [341, 199] on div "Evaluate the WBS in relation to the scope baseline and engage the team to addre…" at bounding box center [307, 202] width 209 height 21
click at [203, 191] on input "d. Evaluate the WBS in relation to the scope baseline and engage the team to ad…" at bounding box center [203, 188] width 0 height 4
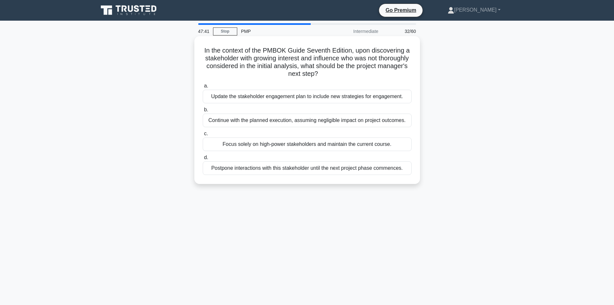
click at [330, 95] on div "Update the stakeholder engagement plan to include new strategies for engagement." at bounding box center [307, 97] width 209 height 14
click at [203, 88] on input "a. Update the stakeholder engagement plan to include new strategies for engagem…" at bounding box center [203, 86] width 0 height 4
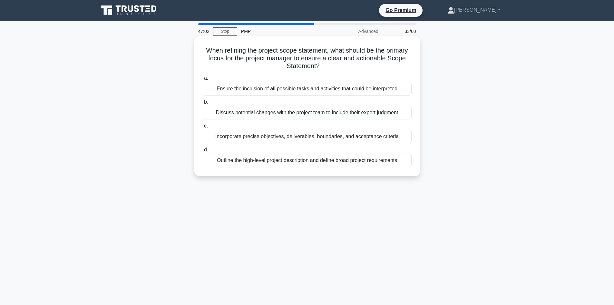
click at [374, 137] on div "Incorporate precise objectives, deliverables, boundaries, and acceptance criter…" at bounding box center [307, 137] width 209 height 14
click at [203, 128] on input "c. Incorporate precise objectives, deliverables, boundaries, and acceptance cri…" at bounding box center [203, 126] width 0 height 4
click at [337, 167] on div "Assess the impact, document the change, and initiate the change control process" at bounding box center [307, 160] width 209 height 14
click at [203, 152] on input "d. Assess the impact, document the change, and initiate the change control proc…" at bounding box center [203, 150] width 0 height 4
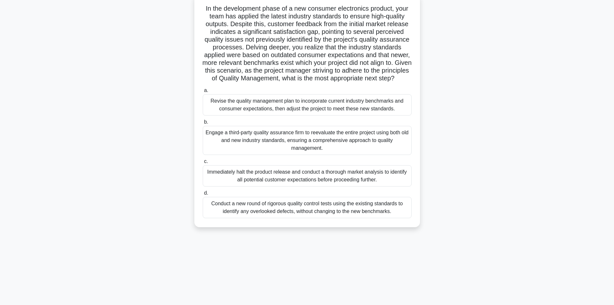
scroll to position [44, 0]
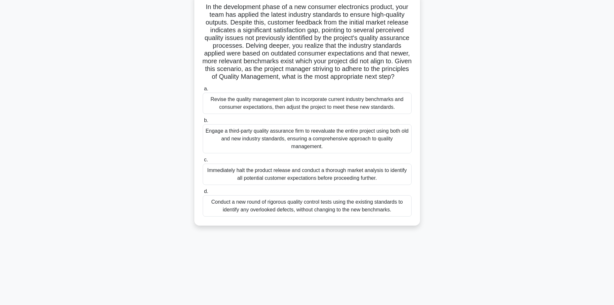
click at [296, 110] on div "Revise the quality management plan to incorporate current industry benchmarks a…" at bounding box center [307, 103] width 209 height 21
click at [203, 91] on input "a. Revise the quality management plan to incorporate current industry benchmark…" at bounding box center [203, 89] width 0 height 4
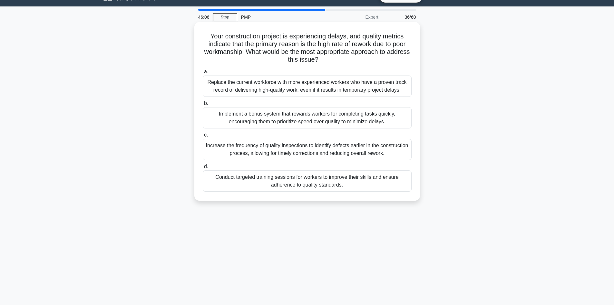
scroll to position [0, 0]
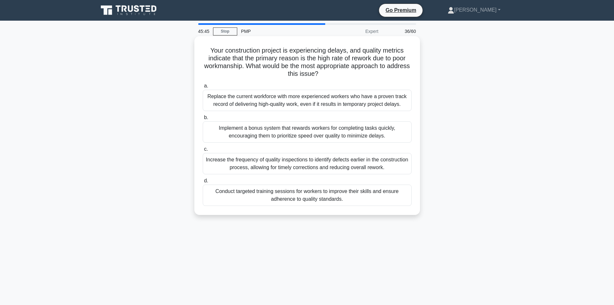
click at [309, 160] on div "Increase the frequency of quality inspections to identify defects earlier in th…" at bounding box center [307, 163] width 209 height 21
click at [203, 151] on input "c. Increase the frequency of quality inspections to identify defects earlier in…" at bounding box center [203, 149] width 0 height 4
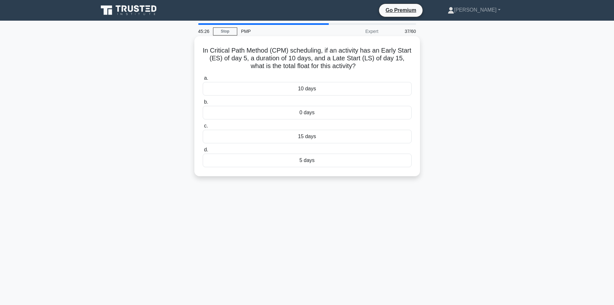
click at [304, 111] on div "0 days" at bounding box center [307, 113] width 209 height 14
click at [203, 104] on input "b. 0 days" at bounding box center [203, 102] width 0 height 4
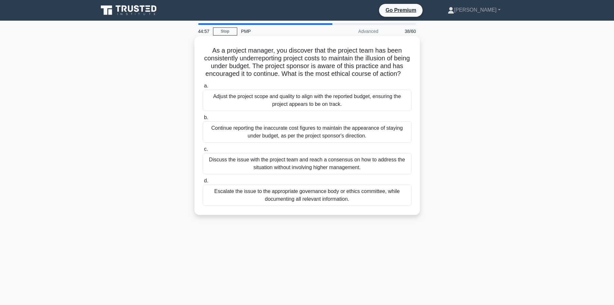
click at [314, 203] on div "Escalate the issue to the appropriate governance body or ethics committee, whil…" at bounding box center [307, 194] width 209 height 21
click at [203, 183] on input "d. Escalate the issue to the appropriate governance body or ethics committee, w…" at bounding box center [203, 181] width 0 height 4
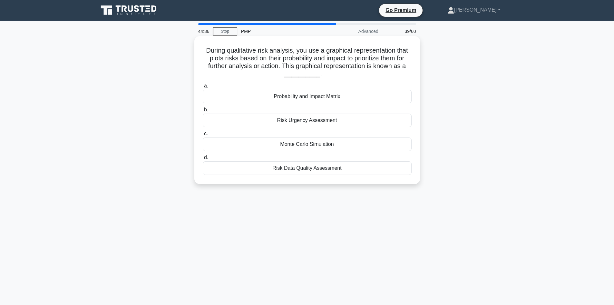
click at [311, 95] on div "Probability and Impact Matrix" at bounding box center [307, 97] width 209 height 14
click at [203, 88] on input "a. Probability and Impact Matrix" at bounding box center [203, 86] width 0 height 4
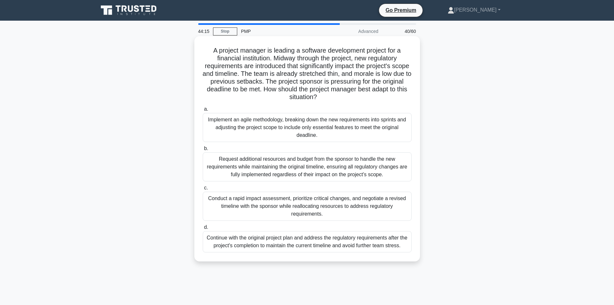
scroll to position [32, 0]
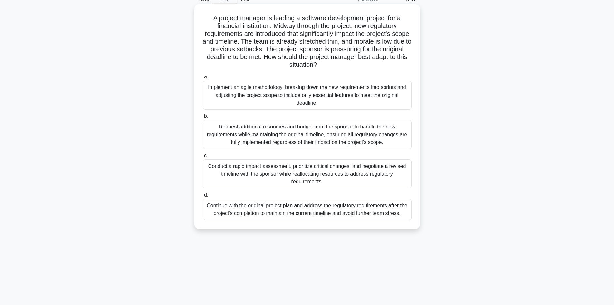
click at [294, 169] on div "Conduct a rapid impact assessment, prioritize critical changes, and negotiate a…" at bounding box center [307, 173] width 209 height 29
click at [203, 158] on input "c. Conduct a rapid impact assessment, prioritize critical changes, and negotiat…" at bounding box center [203, 155] width 0 height 4
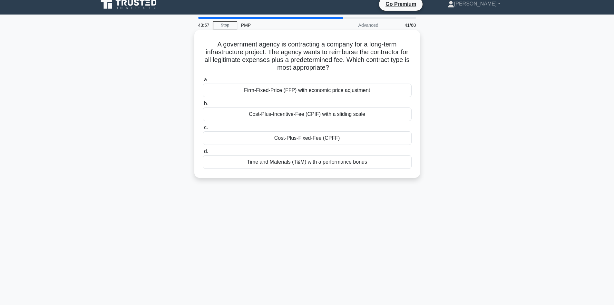
scroll to position [0, 0]
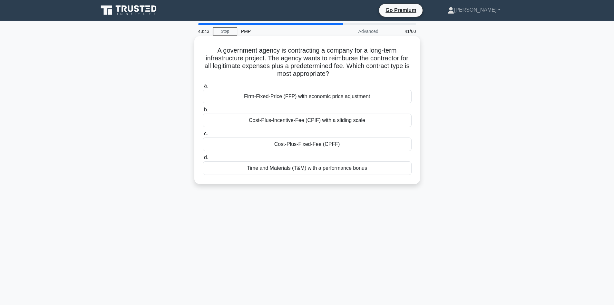
click at [301, 122] on div "Cost-Plus-Incentive-Fee (CPIF) with a sliding scale" at bounding box center [307, 121] width 209 height 14
click at [203, 112] on input "b. Cost-Plus-Incentive-Fee (CPIF) with a sliding scale" at bounding box center [203, 110] width 0 height 4
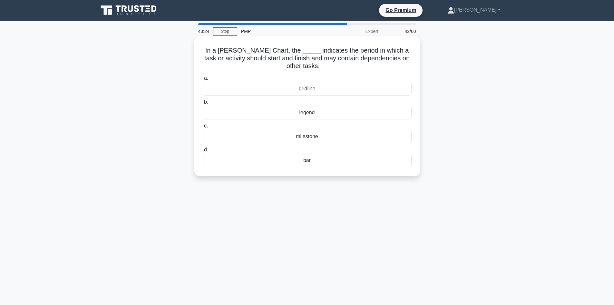
click at [308, 89] on div "gridline" at bounding box center [307, 89] width 209 height 14
click at [203, 80] on input "a. gridline" at bounding box center [203, 78] width 0 height 4
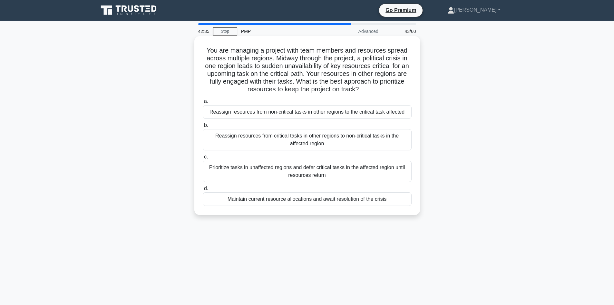
click at [274, 113] on div "Reassign resources from non-critical tasks in other regions to the critical tas…" at bounding box center [307, 112] width 209 height 14
click at [203, 104] on input "a. Reassign resources from non-critical tasks in other regions to the critical …" at bounding box center [203, 101] width 0 height 4
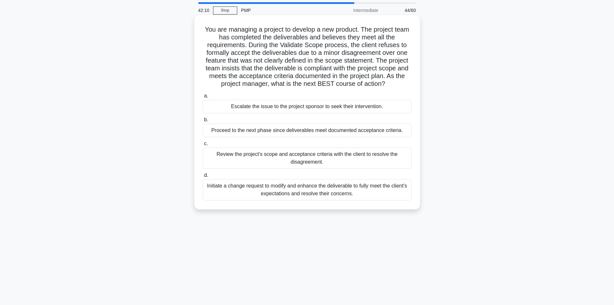
scroll to position [32, 0]
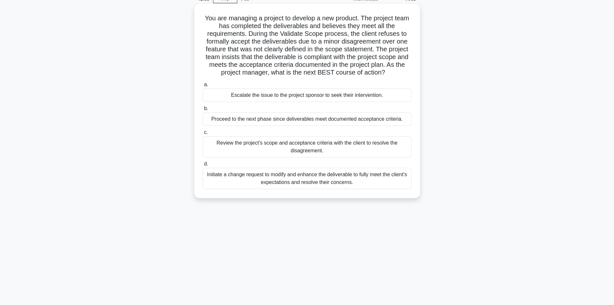
click at [305, 144] on div "Review the project's scope and acceptance criteria with the client to resolve t…" at bounding box center [307, 146] width 209 height 21
click at [203, 134] on input "c. Review the project's scope and acceptance criteria with the client to resolv…" at bounding box center [203, 132] width 0 height 4
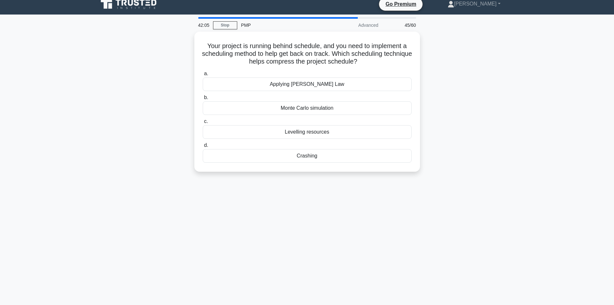
scroll to position [0, 0]
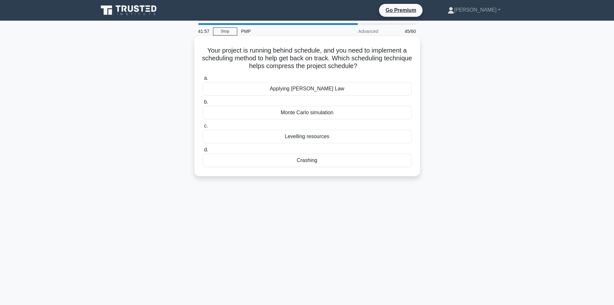
click at [309, 161] on div "Crashing" at bounding box center [307, 160] width 209 height 14
click at [203, 152] on input "d. Crashing" at bounding box center [203, 150] width 0 height 4
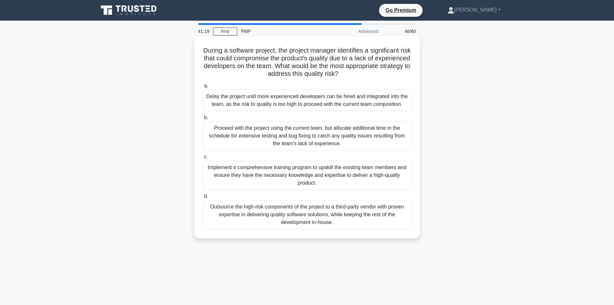
click at [301, 173] on div "Implement a comprehensive training program to upskill the existing team members…" at bounding box center [307, 175] width 209 height 29
click at [203, 159] on input "c. Implement a comprehensive training program to upskill the existing team memb…" at bounding box center [203, 157] width 0 height 4
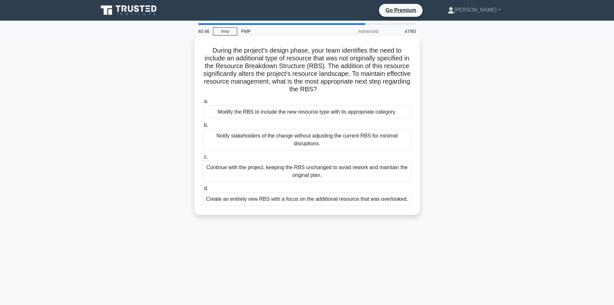
click at [284, 111] on div "Modify the RBS to include the new resource type with its appropriate category." at bounding box center [307, 112] width 209 height 14
click at [203, 104] on input "a. Modify the RBS to include the new resource type with its appropriate categor…" at bounding box center [203, 101] width 0 height 4
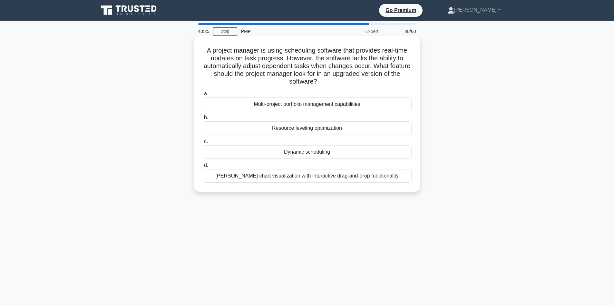
click at [324, 102] on div "Multi-project portfolio management capabilities" at bounding box center [307, 104] width 209 height 14
click at [203, 96] on input "a. Multi-project portfolio management capabilities" at bounding box center [203, 94] width 0 height 4
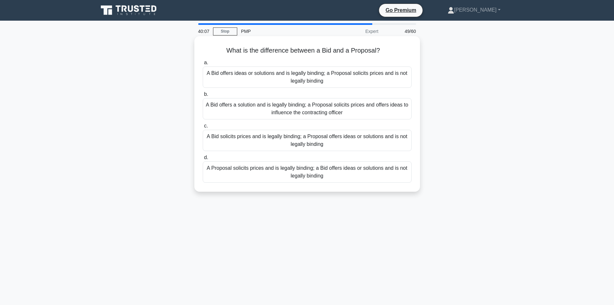
click at [337, 137] on div "A Bid solicits prices and is legally binding; a Proposal offers ideas or soluti…" at bounding box center [307, 140] width 209 height 21
click at [203, 128] on input "c. A Bid solicits prices and is legally binding; a Proposal offers ideas or sol…" at bounding box center [203, 126] width 0 height 4
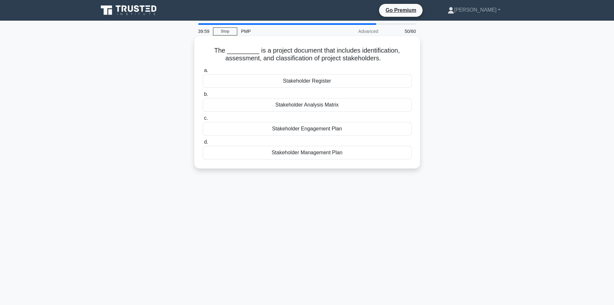
click at [298, 80] on div "Stakeholder Register" at bounding box center [307, 81] width 209 height 14
click at [203, 73] on input "a. Stakeholder Register" at bounding box center [203, 70] width 0 height 4
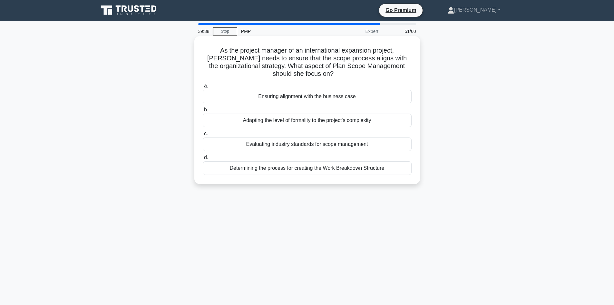
click at [324, 168] on div "Determining the process for creating the Work Breakdown Structure" at bounding box center [307, 168] width 209 height 14
click at [203, 160] on input "d. Determining the process for creating the Work Breakdown Structure" at bounding box center [203, 157] width 0 height 4
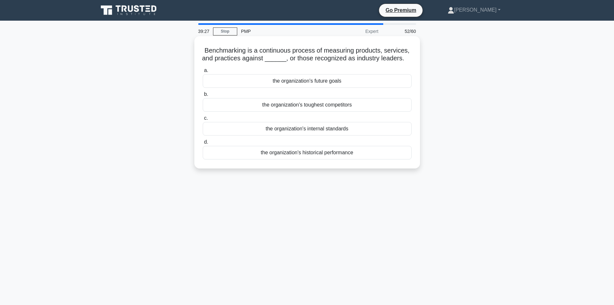
click at [319, 102] on div "the organization's toughest competitors" at bounding box center [307, 105] width 209 height 14
click at [203, 96] on input "b. the organization's toughest competitors" at bounding box center [203, 94] width 0 height 4
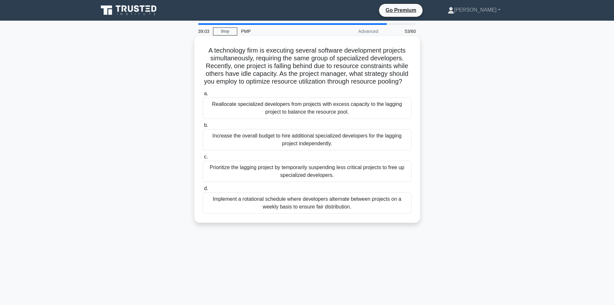
click at [323, 115] on div "Reallocate specialized developers from projects with excess capacity to the lag…" at bounding box center [307, 107] width 209 height 21
click at [203, 96] on input "a. Reallocate specialized developers from projects with excess capacity to the …" at bounding box center [203, 94] width 0 height 4
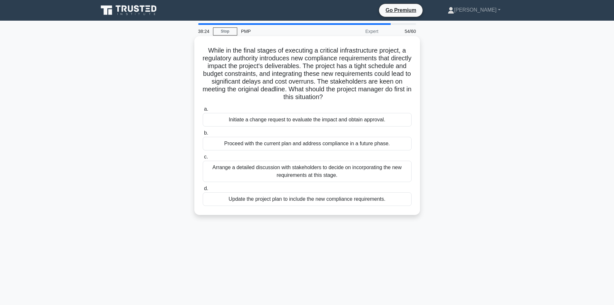
drag, startPoint x: 361, startPoint y: 199, endPoint x: 308, endPoint y: 129, distance: 87.8
click at [308, 129] on div "a. Initiate a change request to evaluate the impact and obtain approval. b. Pro…" at bounding box center [307, 155] width 217 height 103
click at [311, 119] on div "Initiate a change request to evaluate the impact and obtain approval." at bounding box center [307, 120] width 209 height 14
click at [203, 111] on input "a. Initiate a change request to evaluate the impact and obtain approval." at bounding box center [203, 109] width 0 height 4
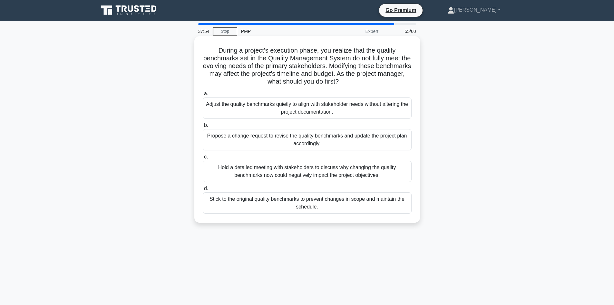
click at [344, 137] on div "Propose a change request to revise the quality benchmarks and update the projec…" at bounding box center [307, 139] width 209 height 21
click at [203, 127] on input "b. Propose a change request to revise the quality benchmarks and update the pro…" at bounding box center [203, 125] width 0 height 4
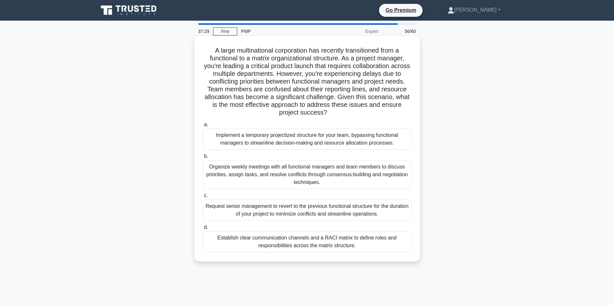
click at [324, 241] on div "Establish clear communication channels and a RACI matrix to define roles and re…" at bounding box center [307, 241] width 209 height 21
click at [203, 229] on input "d. Establish clear communication channels and a RACI matrix to define roles and…" at bounding box center [203, 227] width 0 height 4
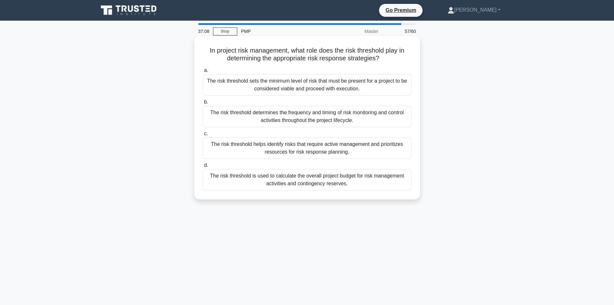
click at [329, 177] on div "The risk threshold is used to calculate the overall project budget for risk man…" at bounding box center [307, 179] width 209 height 21
click at [203, 167] on input "d. The risk threshold is used to calculate the overall project budget for risk …" at bounding box center [203, 165] width 0 height 4
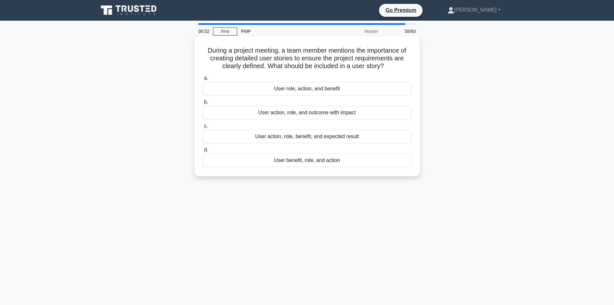
click at [327, 111] on div "User action, role, and outcome with impact" at bounding box center [307, 113] width 209 height 14
click at [203, 104] on input "b. User action, role, and outcome with impact" at bounding box center [203, 102] width 0 height 4
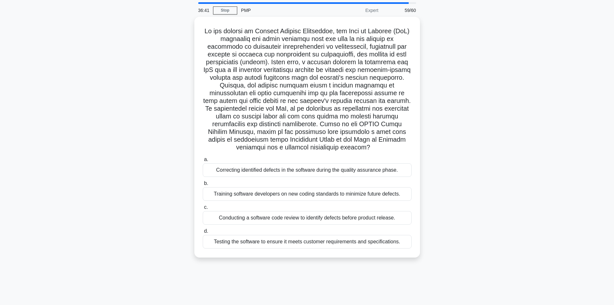
scroll to position [32, 0]
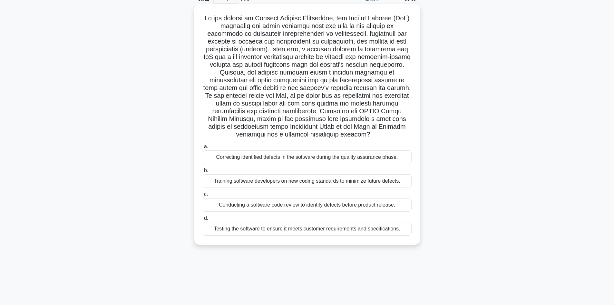
click at [263, 180] on div "Training software developers on new coding standards to minimize future defects." at bounding box center [307, 181] width 209 height 14
click at [203, 173] on input "b. Training software developers on new coding standards to minimize future defe…" at bounding box center [203, 170] width 0 height 4
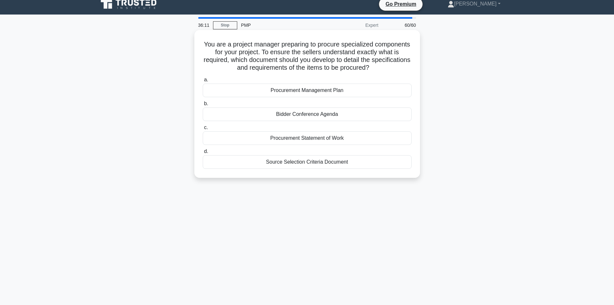
scroll to position [0, 0]
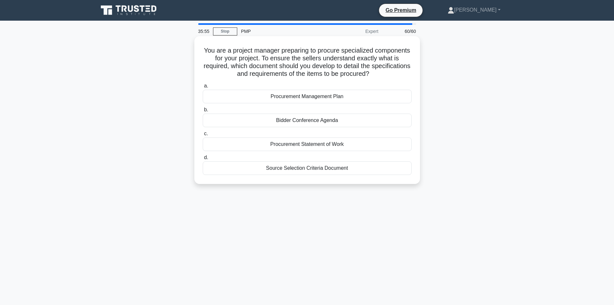
click at [317, 118] on div "Bidder Conference Agenda" at bounding box center [307, 121] width 209 height 14
click at [203, 112] on input "b. Bidder Conference Agenda" at bounding box center [203, 110] width 0 height 4
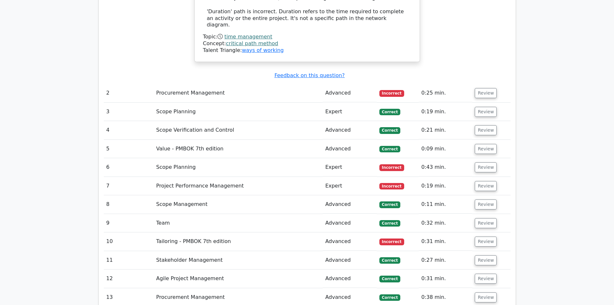
scroll to position [1258, 0]
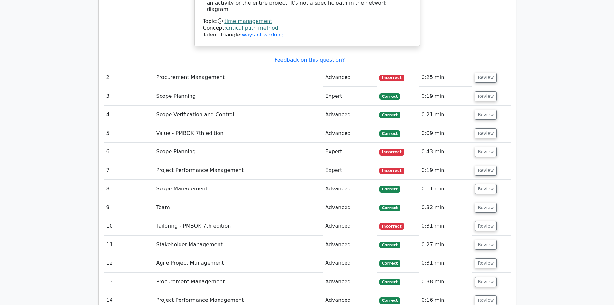
click at [394, 74] on span "Incorrect" at bounding box center [392, 77] width 25 height 6
click at [482, 73] on button "Review" at bounding box center [486, 78] width 22 height 10
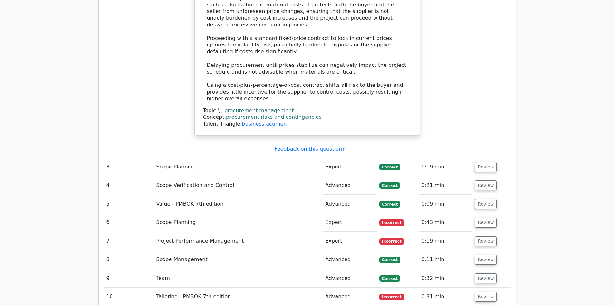
scroll to position [1548, 0]
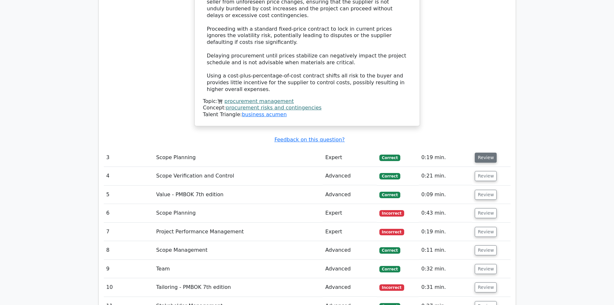
click at [484, 153] on button "Review" at bounding box center [486, 158] width 22 height 10
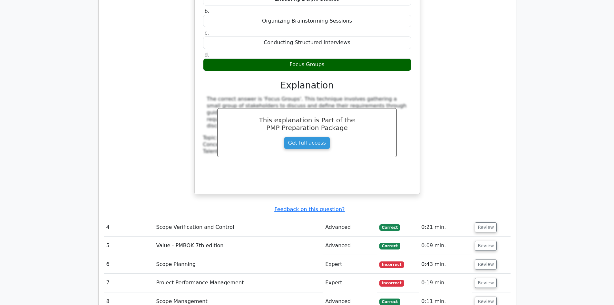
scroll to position [1806, 0]
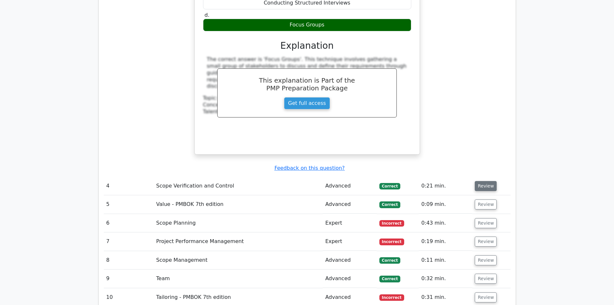
click at [482, 181] on button "Review" at bounding box center [486, 186] width 22 height 10
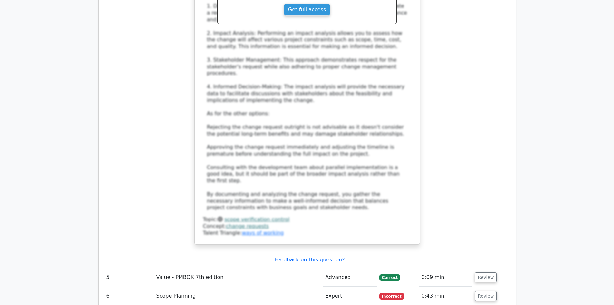
scroll to position [2354, 0]
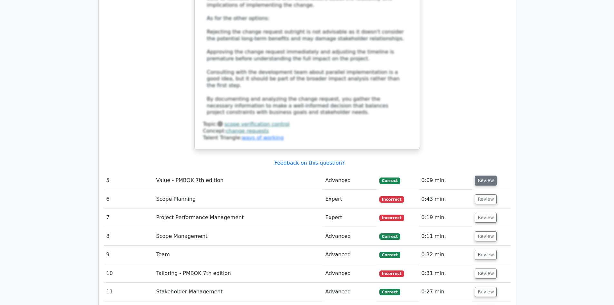
click at [483, 175] on button "Review" at bounding box center [486, 180] width 22 height 10
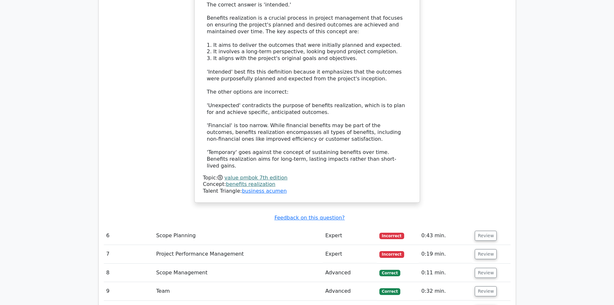
scroll to position [2741, 0]
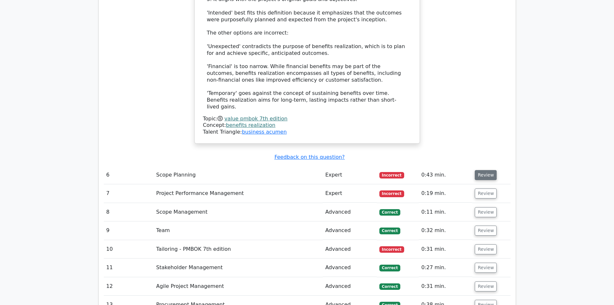
click at [485, 170] on button "Review" at bounding box center [486, 175] width 22 height 10
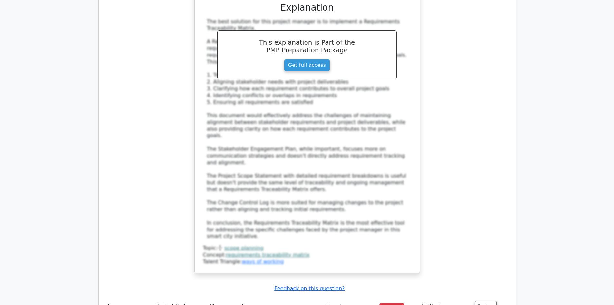
scroll to position [3160, 0]
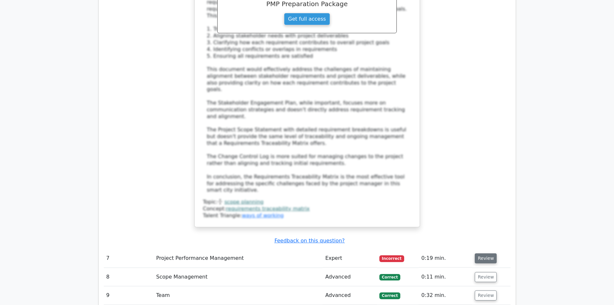
click at [481, 253] on button "Review" at bounding box center [486, 258] width 22 height 10
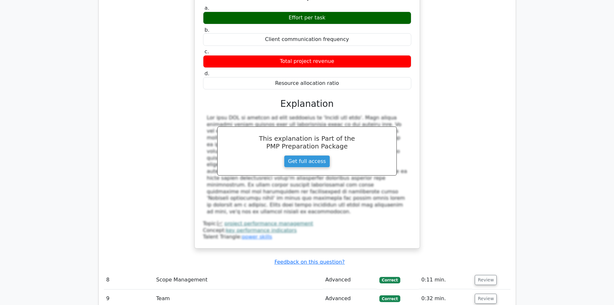
scroll to position [3547, 0]
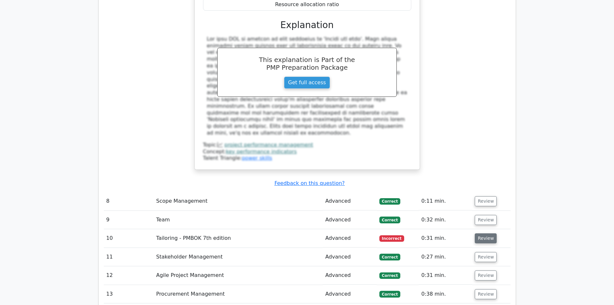
click at [483, 233] on button "Review" at bounding box center [486, 238] width 22 height 10
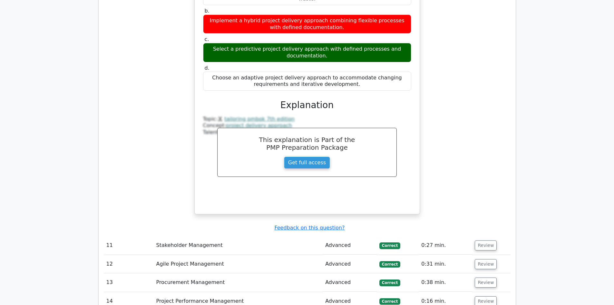
scroll to position [3870, 0]
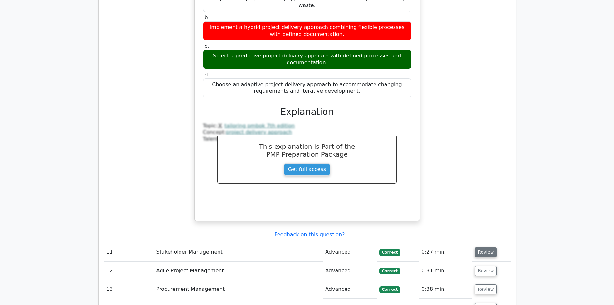
click at [488, 247] on button "Review" at bounding box center [486, 252] width 22 height 10
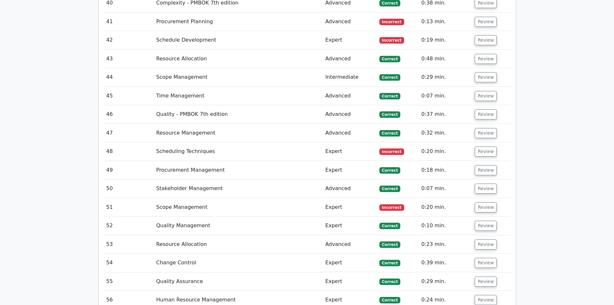
scroll to position [5030, 0]
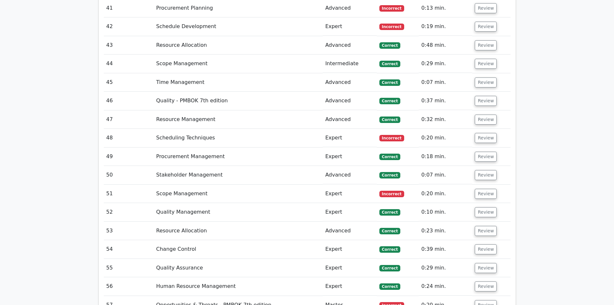
scroll to position [4966, 0]
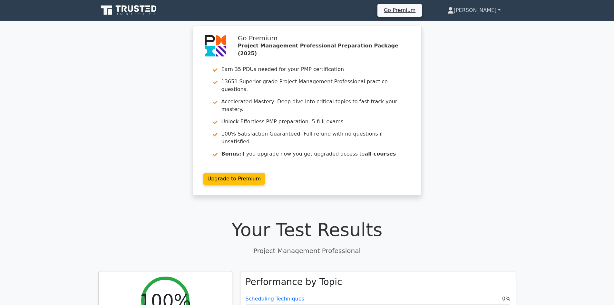
click at [493, 9] on link "[PERSON_NAME]" at bounding box center [474, 10] width 84 height 13
click at [469, 24] on link "Profile" at bounding box center [457, 25] width 51 height 10
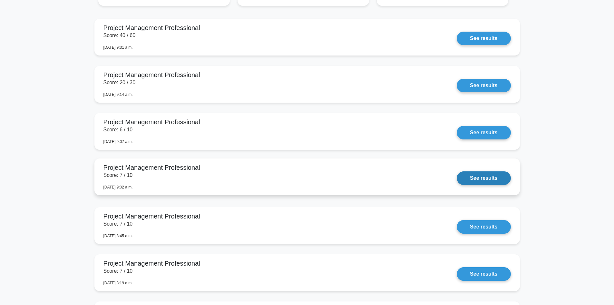
scroll to position [484, 0]
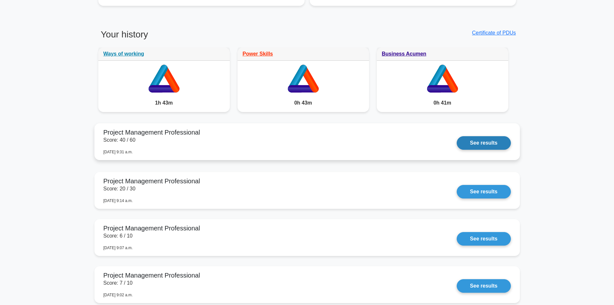
click at [494, 141] on link "See results" at bounding box center [484, 143] width 54 height 14
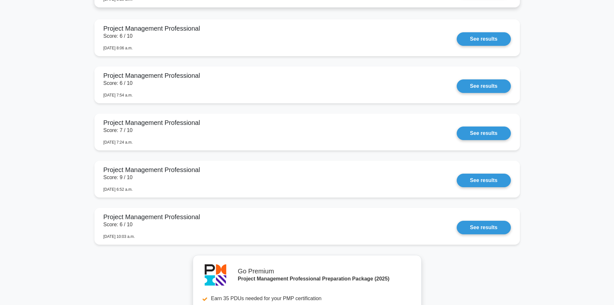
scroll to position [775, 0]
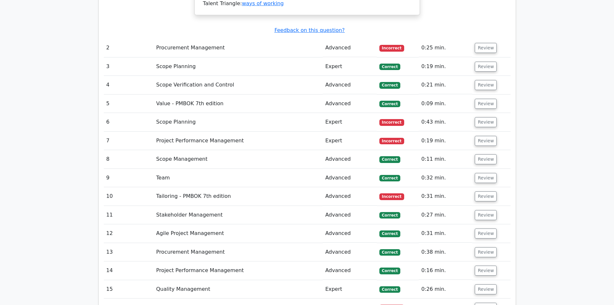
scroll to position [1290, 0]
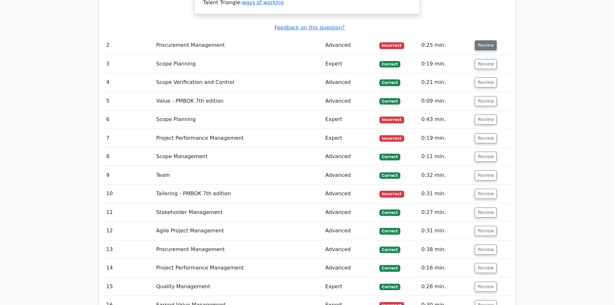
click at [487, 40] on button "Review" at bounding box center [486, 45] width 22 height 10
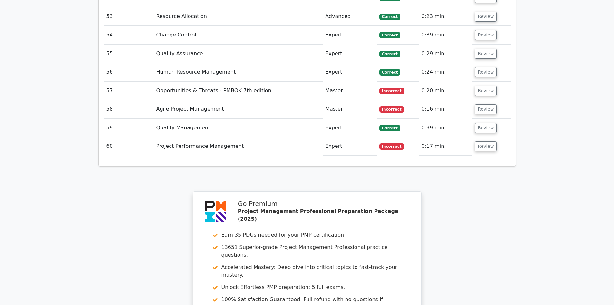
scroll to position [2580, 0]
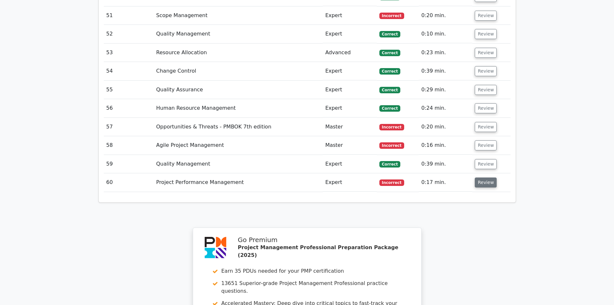
click at [482, 177] on button "Review" at bounding box center [486, 182] width 22 height 10
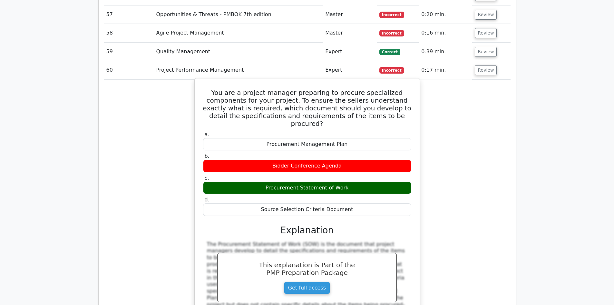
scroll to position [2644, 0]
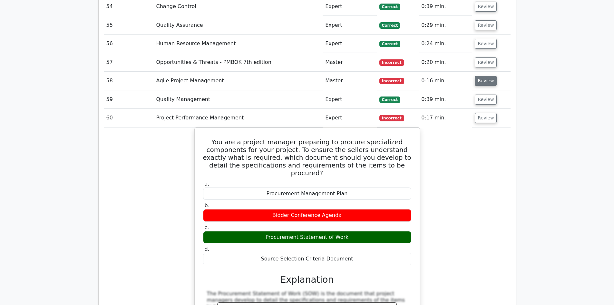
click at [485, 76] on button "Review" at bounding box center [486, 81] width 22 height 10
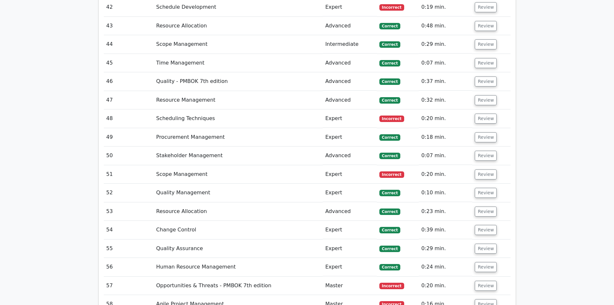
scroll to position [2418, 0]
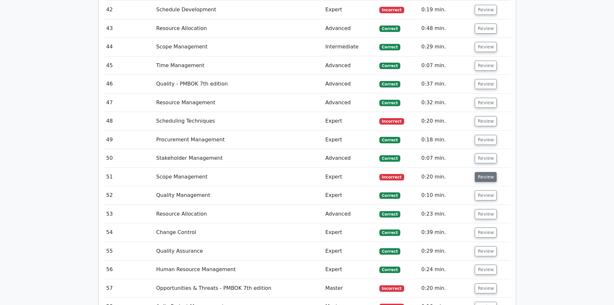
click at [482, 172] on button "Review" at bounding box center [486, 177] width 22 height 10
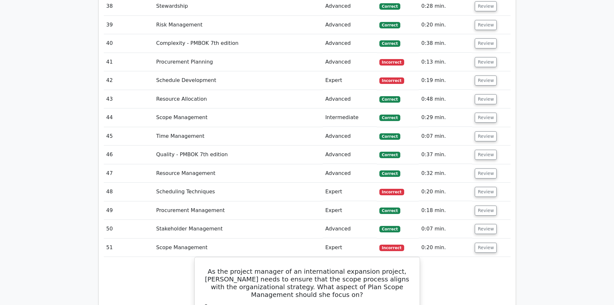
scroll to position [2289, 0]
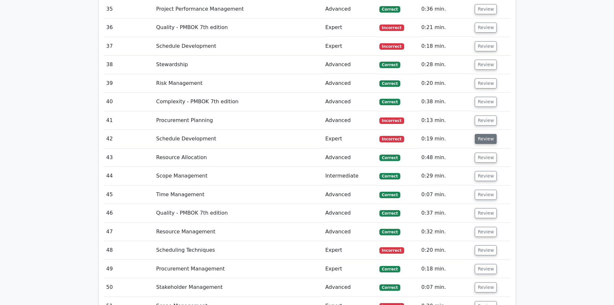
click at [486, 134] on button "Review" at bounding box center [486, 139] width 22 height 10
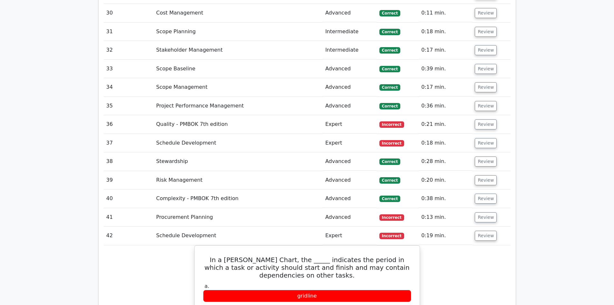
scroll to position [2064, 0]
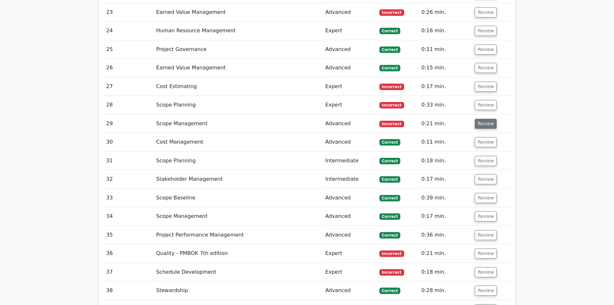
click at [483, 119] on button "Review" at bounding box center [486, 124] width 22 height 10
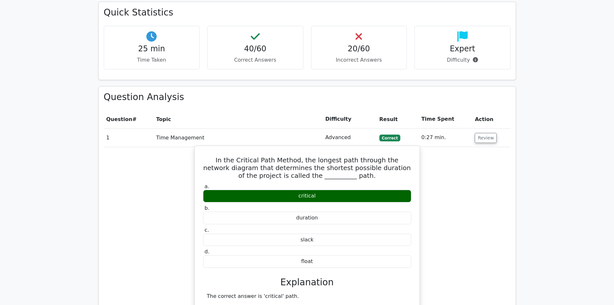
scroll to position [742, 0]
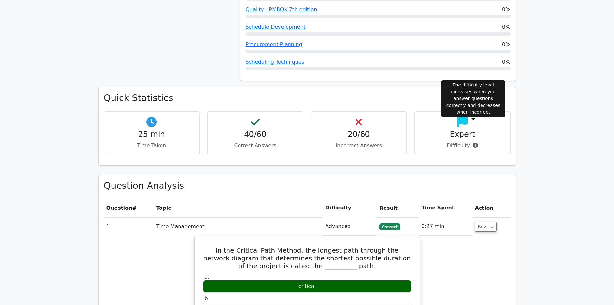
click at [473, 143] on icon at bounding box center [475, 145] width 5 height 5
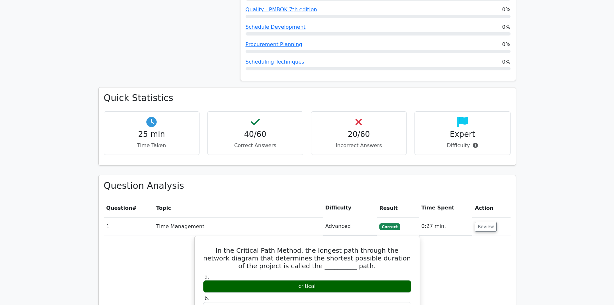
click at [463, 117] on icon at bounding box center [463, 122] width 10 height 10
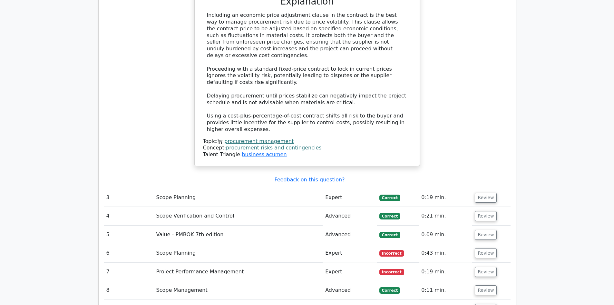
scroll to position [1451, 0]
